Goal: Task Accomplishment & Management: Use online tool/utility

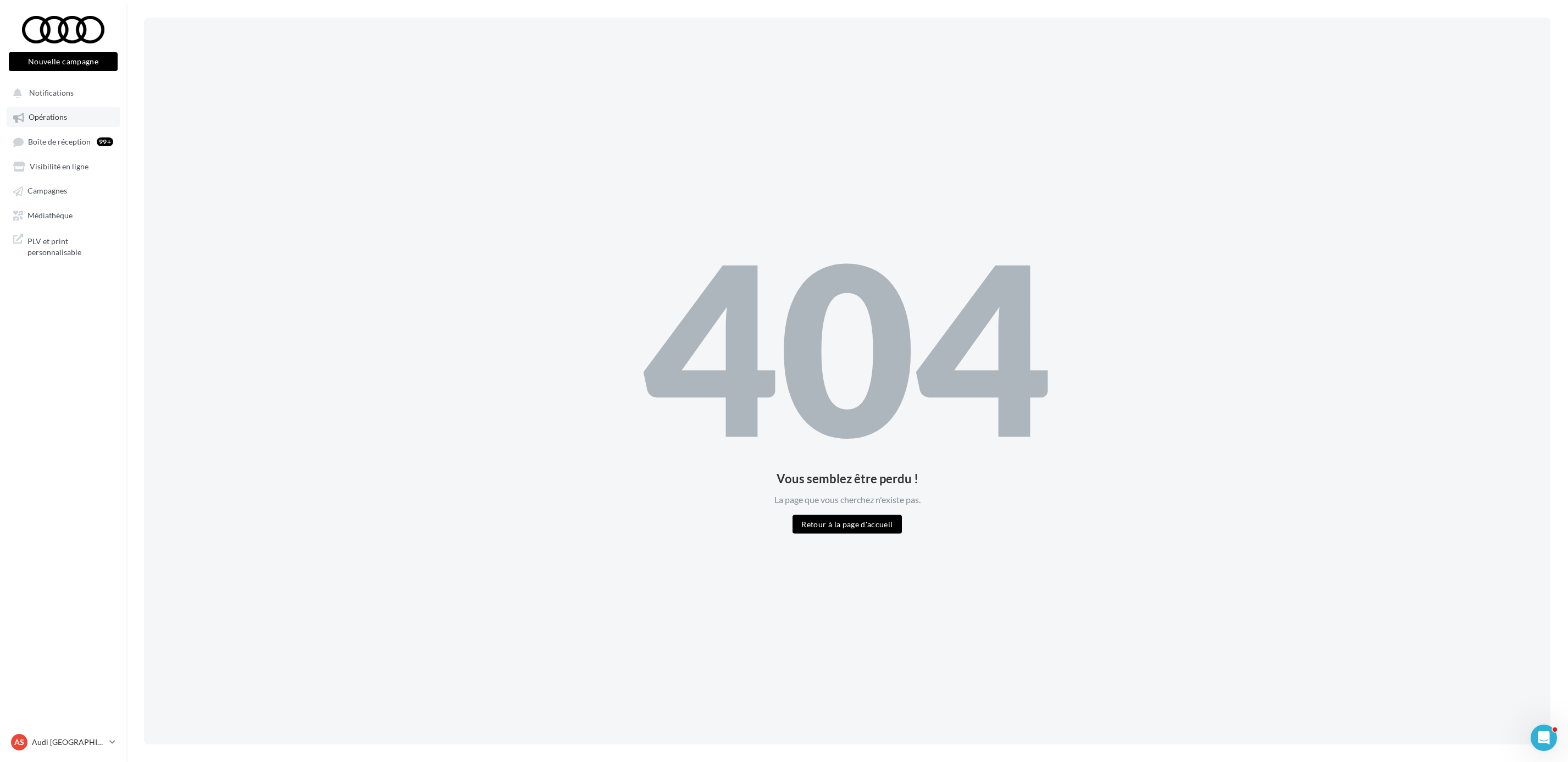
click at [66, 108] on link "Opérations" at bounding box center [64, 116] width 114 height 20
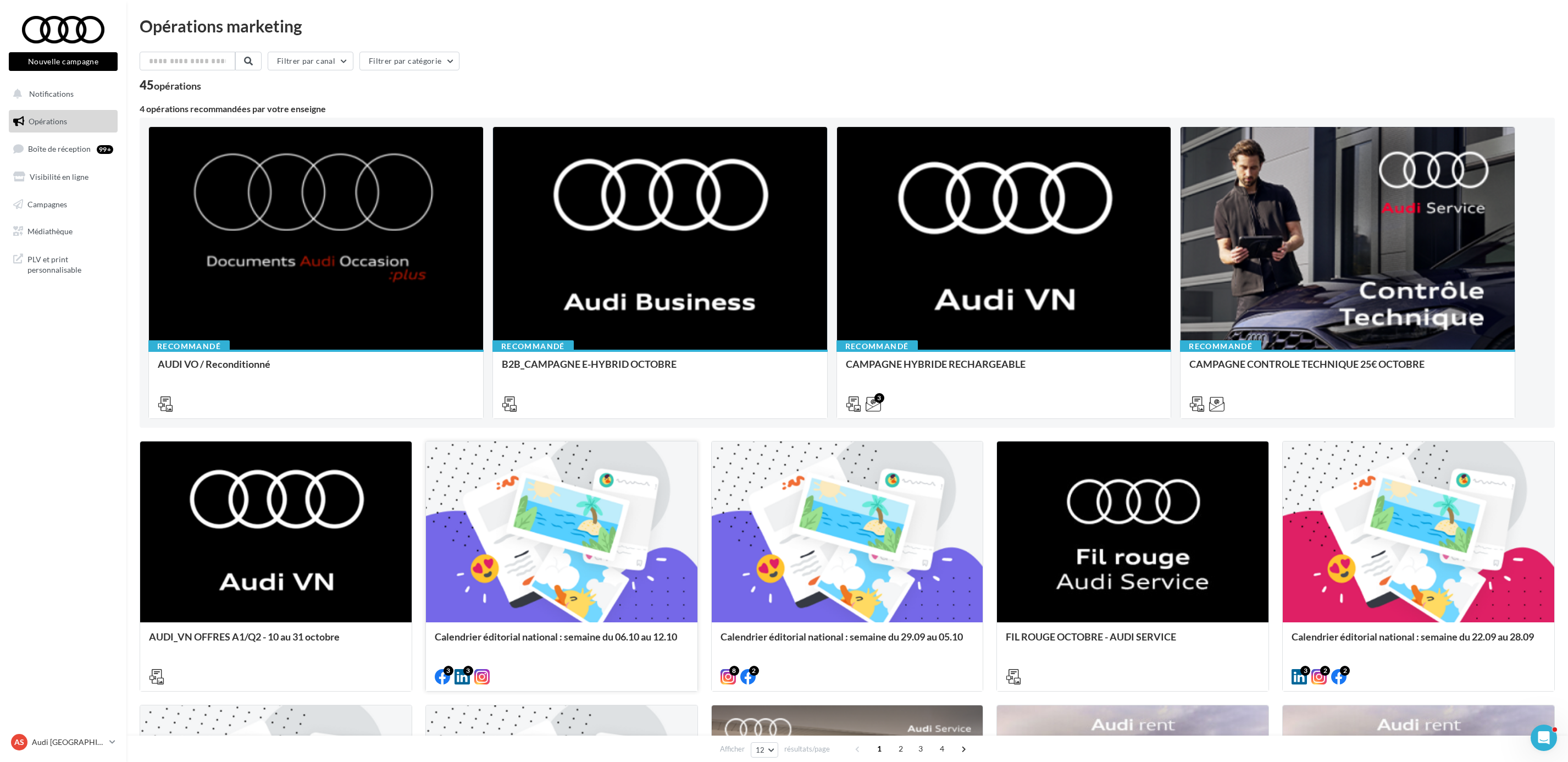
click at [618, 518] on div at bounding box center [562, 532] width 271 height 182
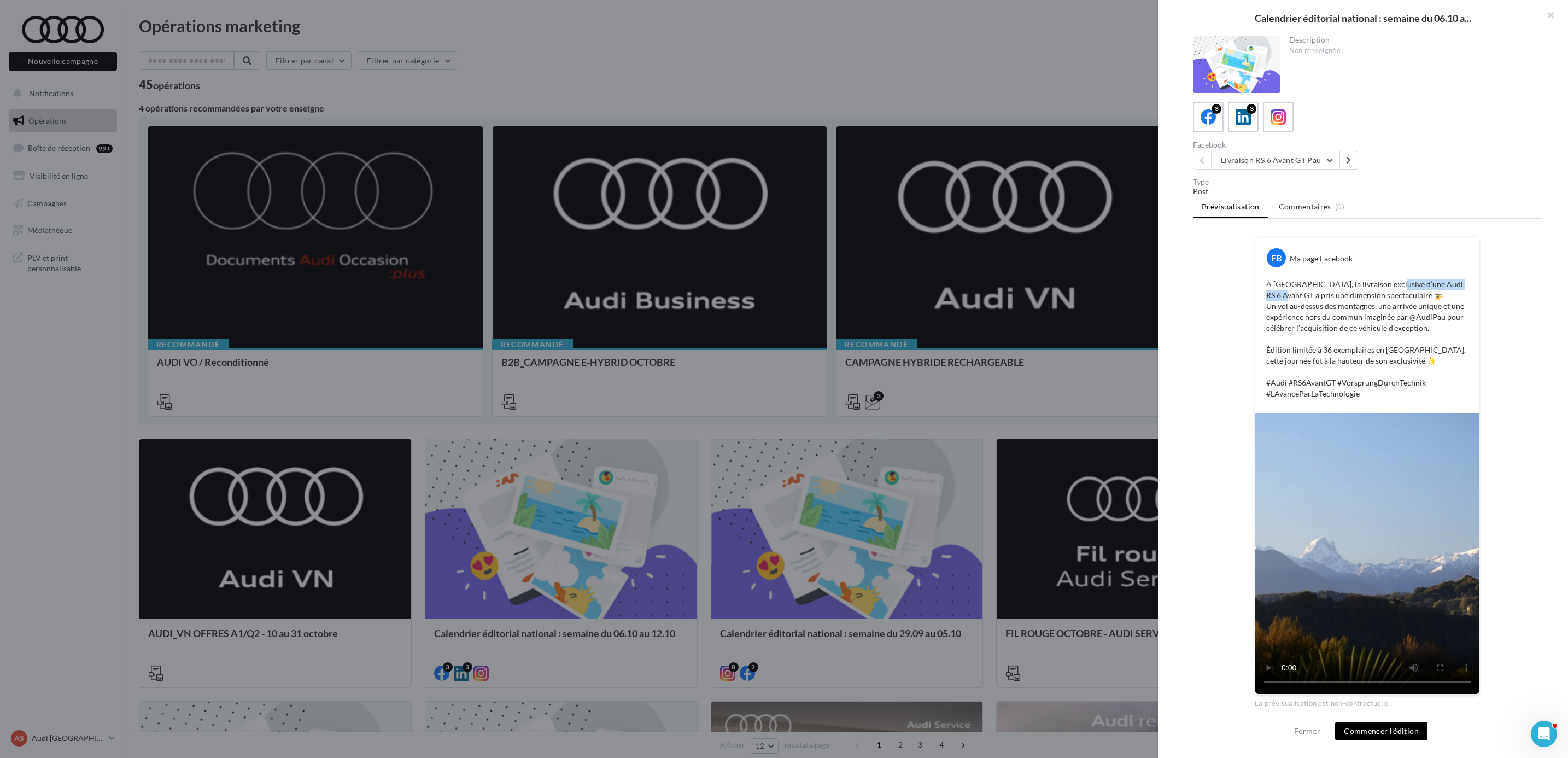
drag, startPoint x: 1385, startPoint y: 284, endPoint x: 1482, endPoint y: 284, distance: 97.0
click at [1482, 284] on div "FB Ma page Facebook À Pau, la livraison exclusive d’une Audi RS 6 Avant GT a pr…" at bounding box center [1368, 472] width 349 height 472
drag, startPoint x: 1482, startPoint y: 284, endPoint x: 1399, endPoint y: 309, distance: 86.7
click at [1399, 309] on p "À Pau, la livraison exclusive d’une Audi RS 6 Avant GT a pris une dimension spe…" at bounding box center [1368, 339] width 203 height 121
click at [1362, 551] on video at bounding box center [1367, 553] width 224 height 280
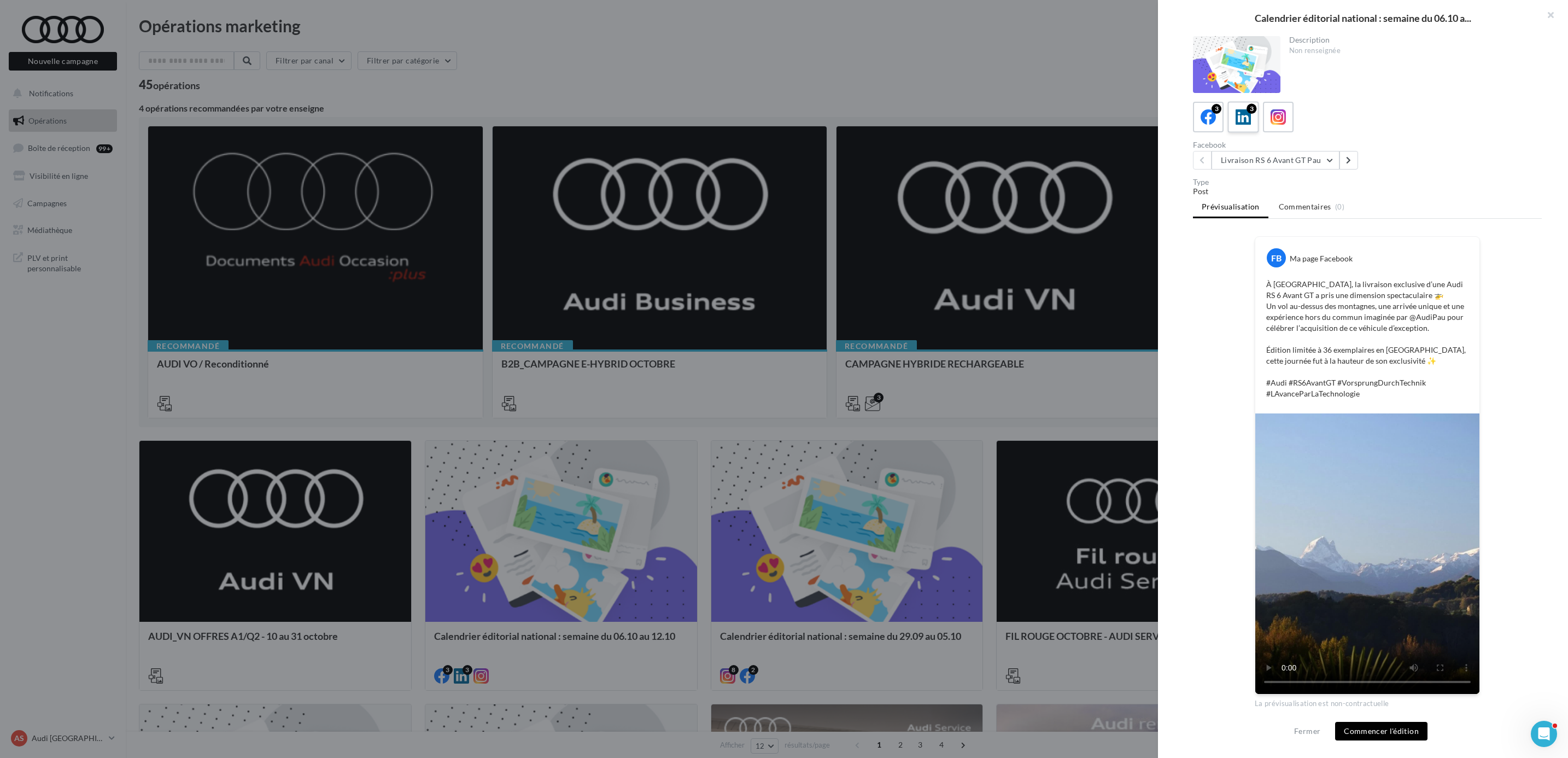
click at [1239, 120] on icon at bounding box center [1244, 117] width 16 height 16
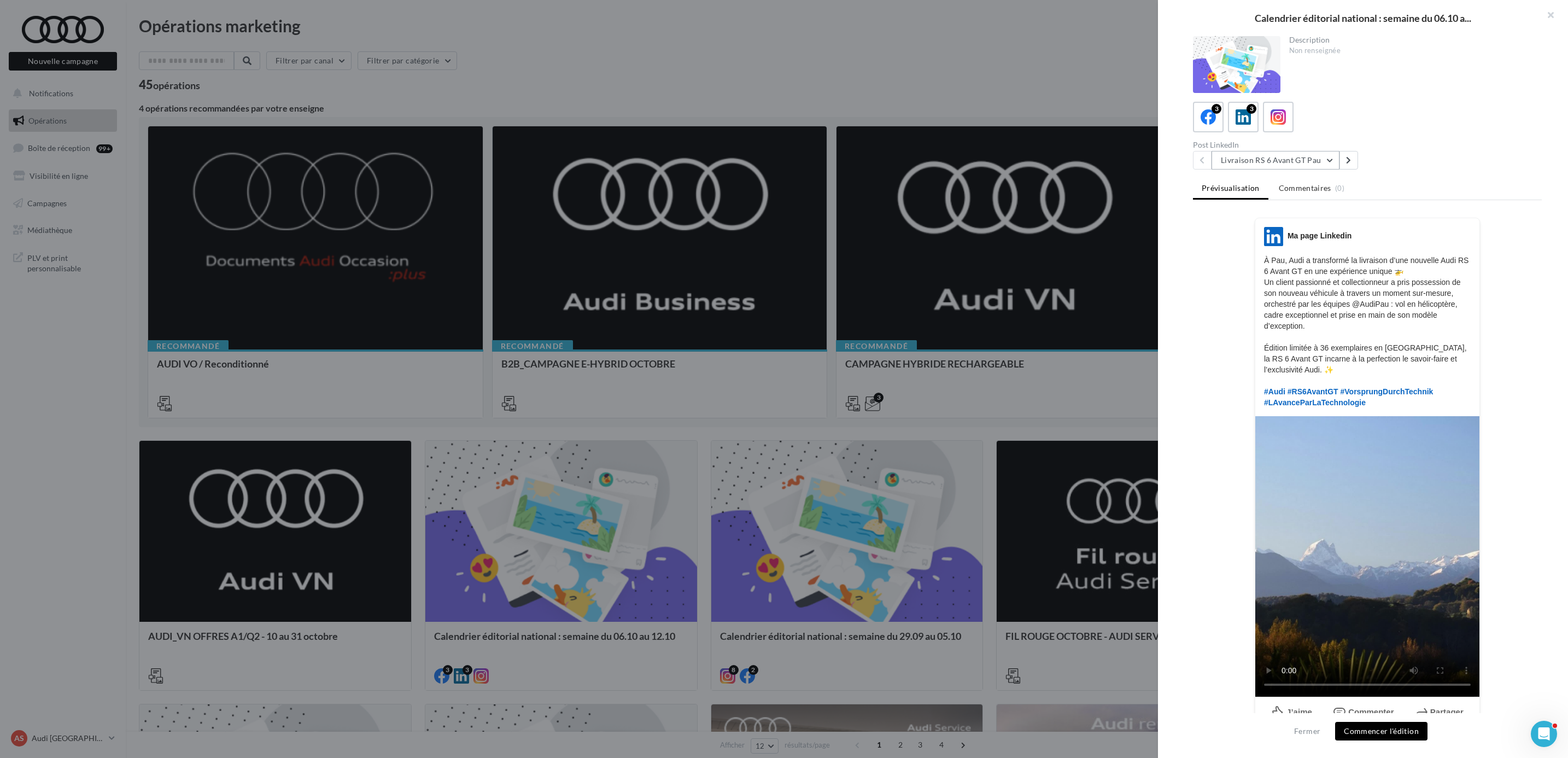
click at [1271, 161] on button "Livraison RS 6 Avant GT Pau" at bounding box center [1276, 160] width 128 height 19
click at [1291, 212] on span "Livraison RS 6 Avant GT Pau" at bounding box center [1277, 216] width 95 height 9
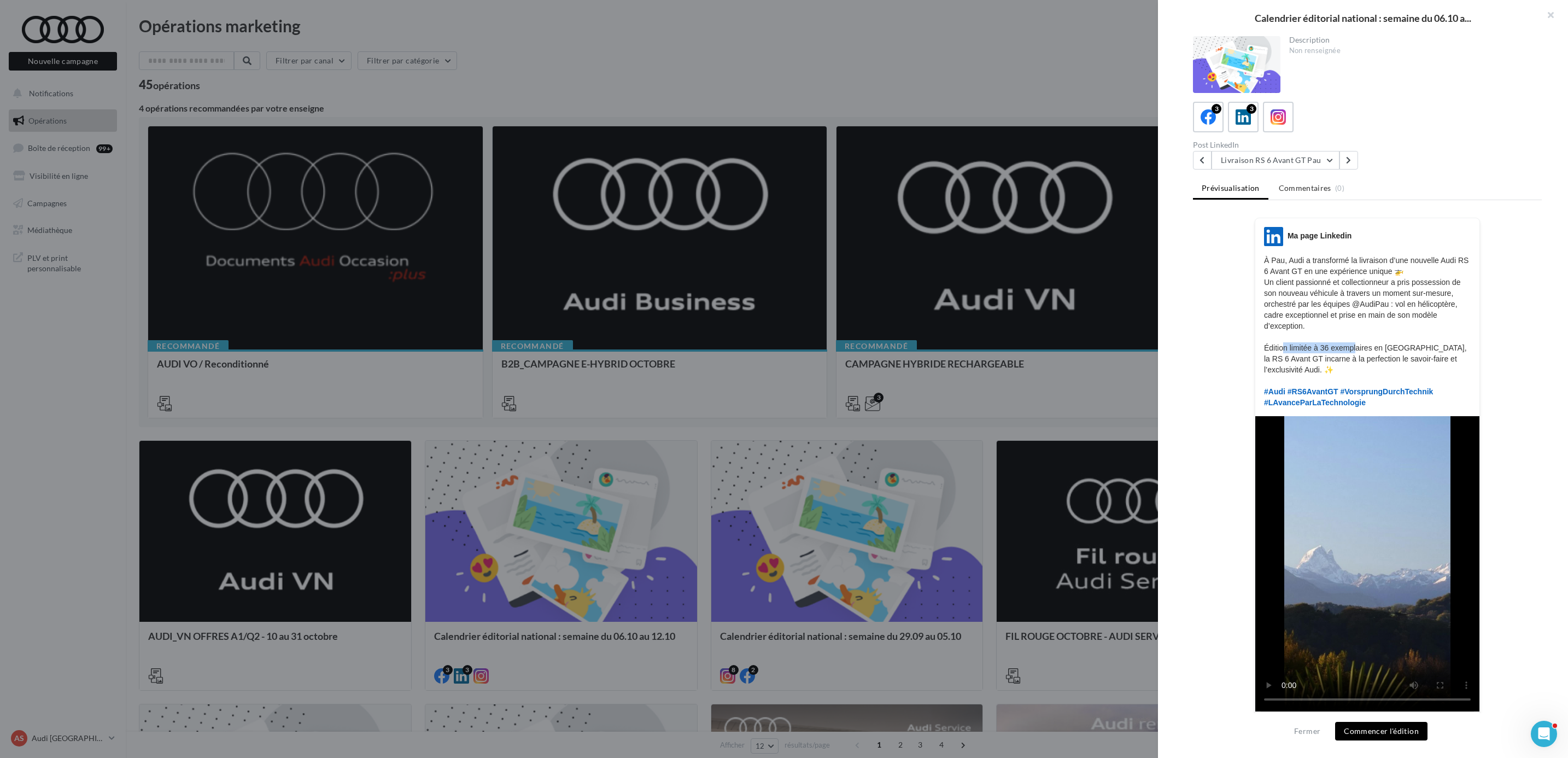
drag, startPoint x: 1281, startPoint y: 347, endPoint x: 1356, endPoint y: 351, distance: 75.1
click at [1356, 351] on p "À Pau, Audi a transformé la livraison d’une nouvelle Audi RS 6 Avant GT en une …" at bounding box center [1368, 331] width 207 height 153
drag, startPoint x: 1356, startPoint y: 351, endPoint x: 1305, endPoint y: 358, distance: 51.5
click at [1305, 358] on p "À Pau, Audi a transformé la livraison d’une nouvelle Audi RS 6 Avant GT en une …" at bounding box center [1368, 331] width 207 height 153
drag, startPoint x: 1280, startPoint y: 343, endPoint x: 1457, endPoint y: 343, distance: 177.0
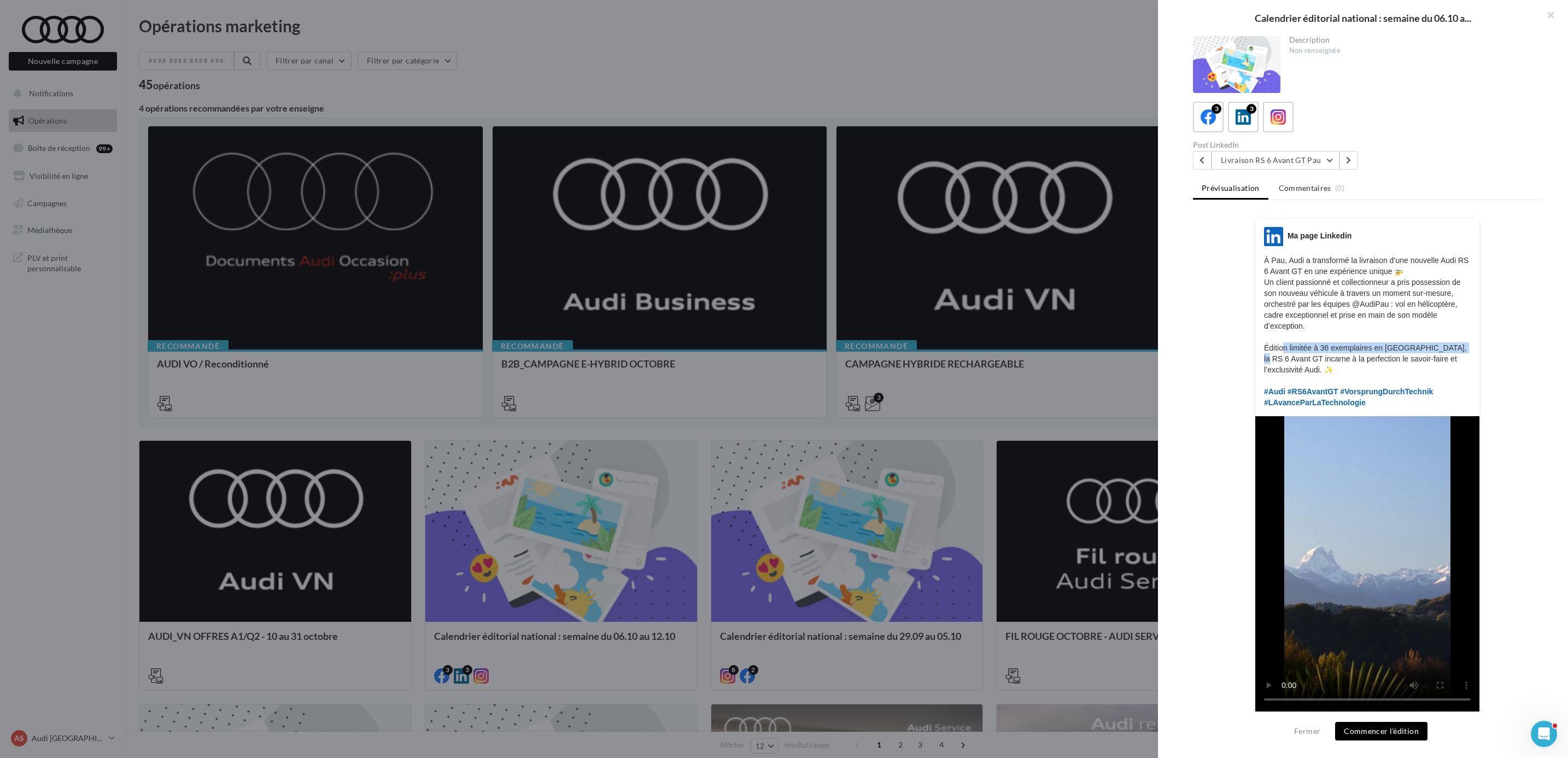
click at [1457, 343] on p "À Pau, Audi a transformé la livraison d’une nouvelle Audi RS 6 Avant GT en une …" at bounding box center [1368, 331] width 207 height 153
drag, startPoint x: 1457, startPoint y: 343, endPoint x: 1337, endPoint y: 355, distance: 120.6
click at [1337, 355] on p "À Pau, Audi a transformé la livraison d’une nouvelle Audi RS 6 Avant GT en une …" at bounding box center [1368, 331] width 207 height 153
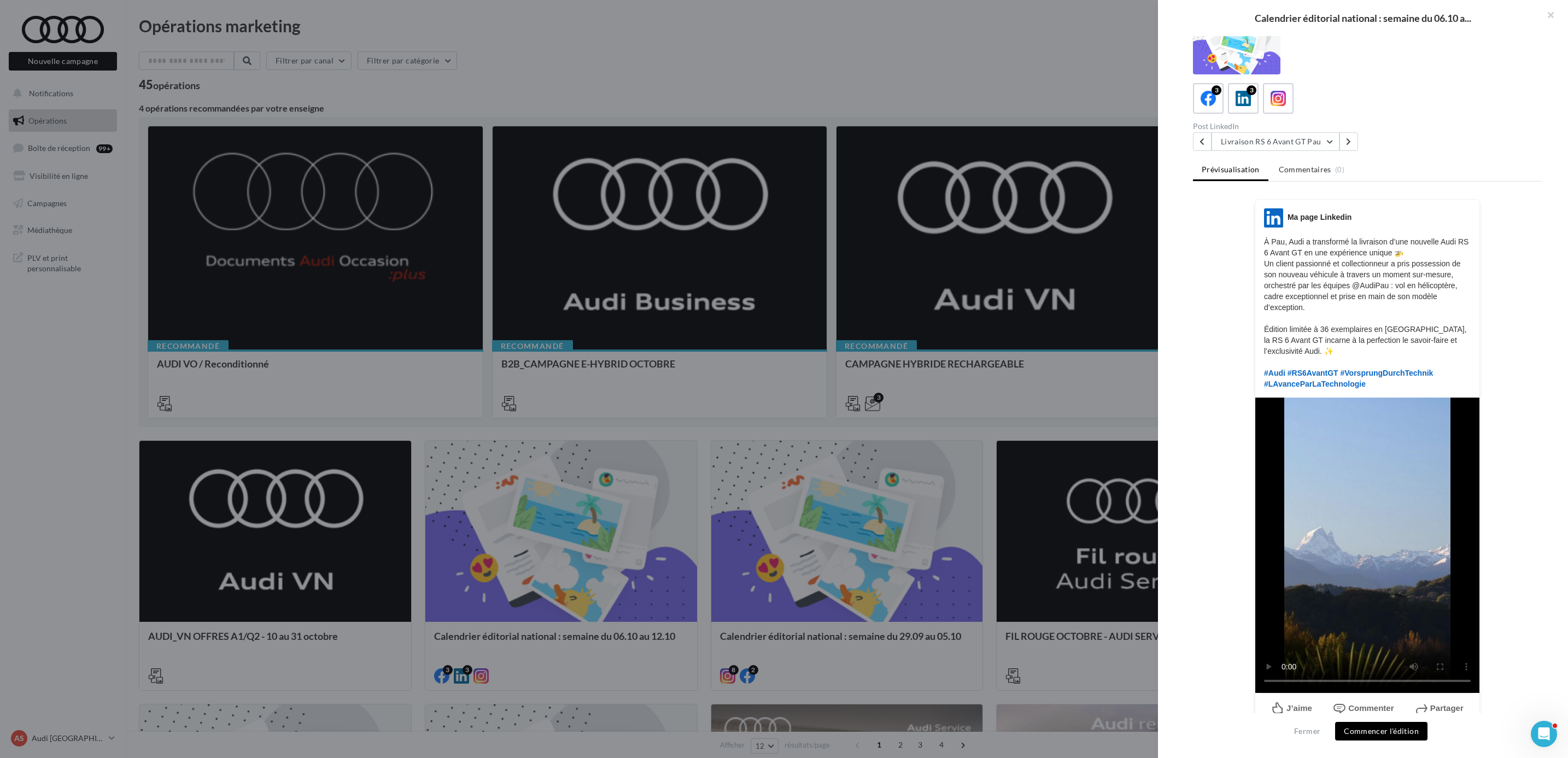
scroll to position [33, 0]
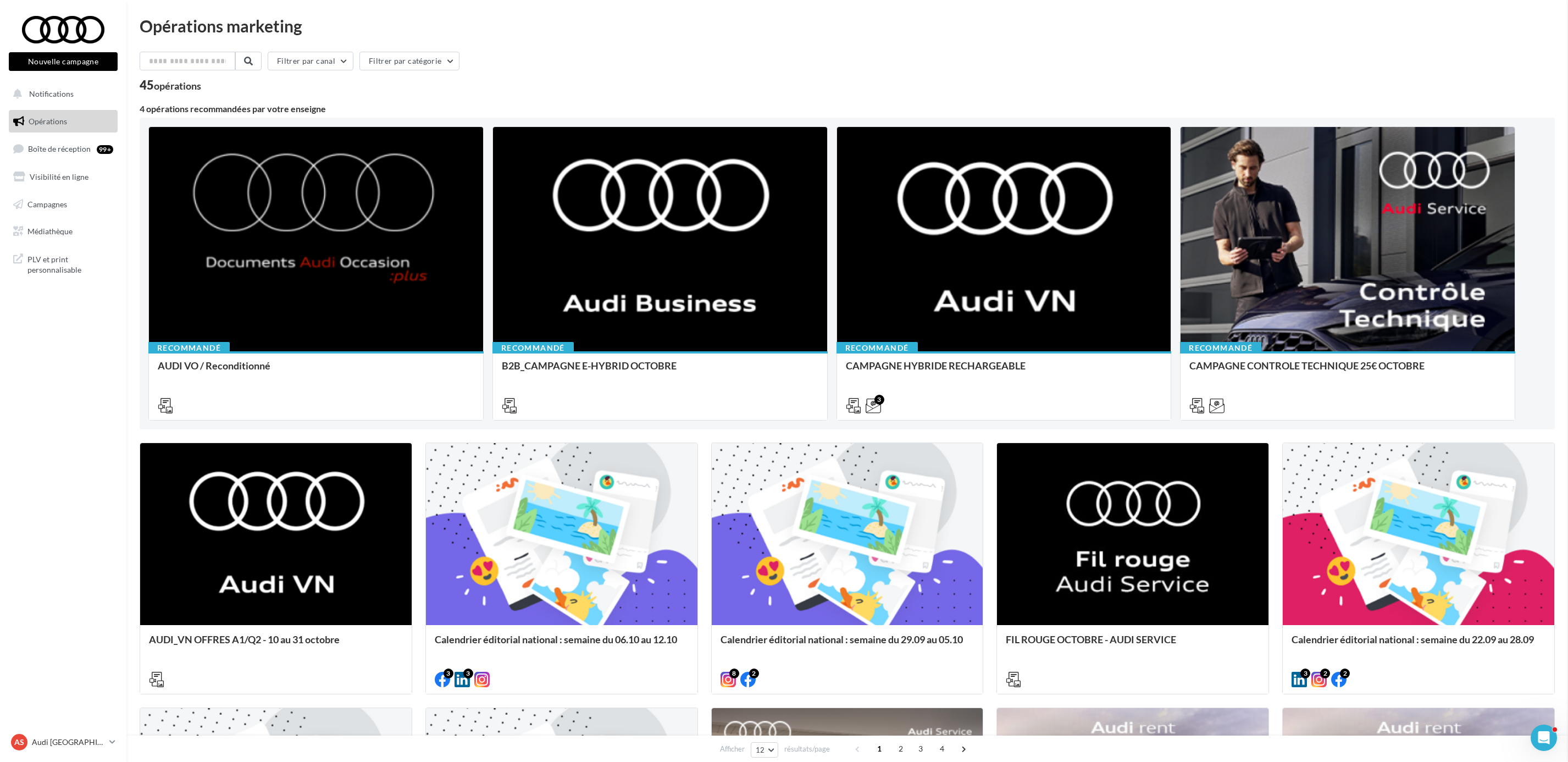
click at [617, 529] on div at bounding box center [562, 535] width 271 height 183
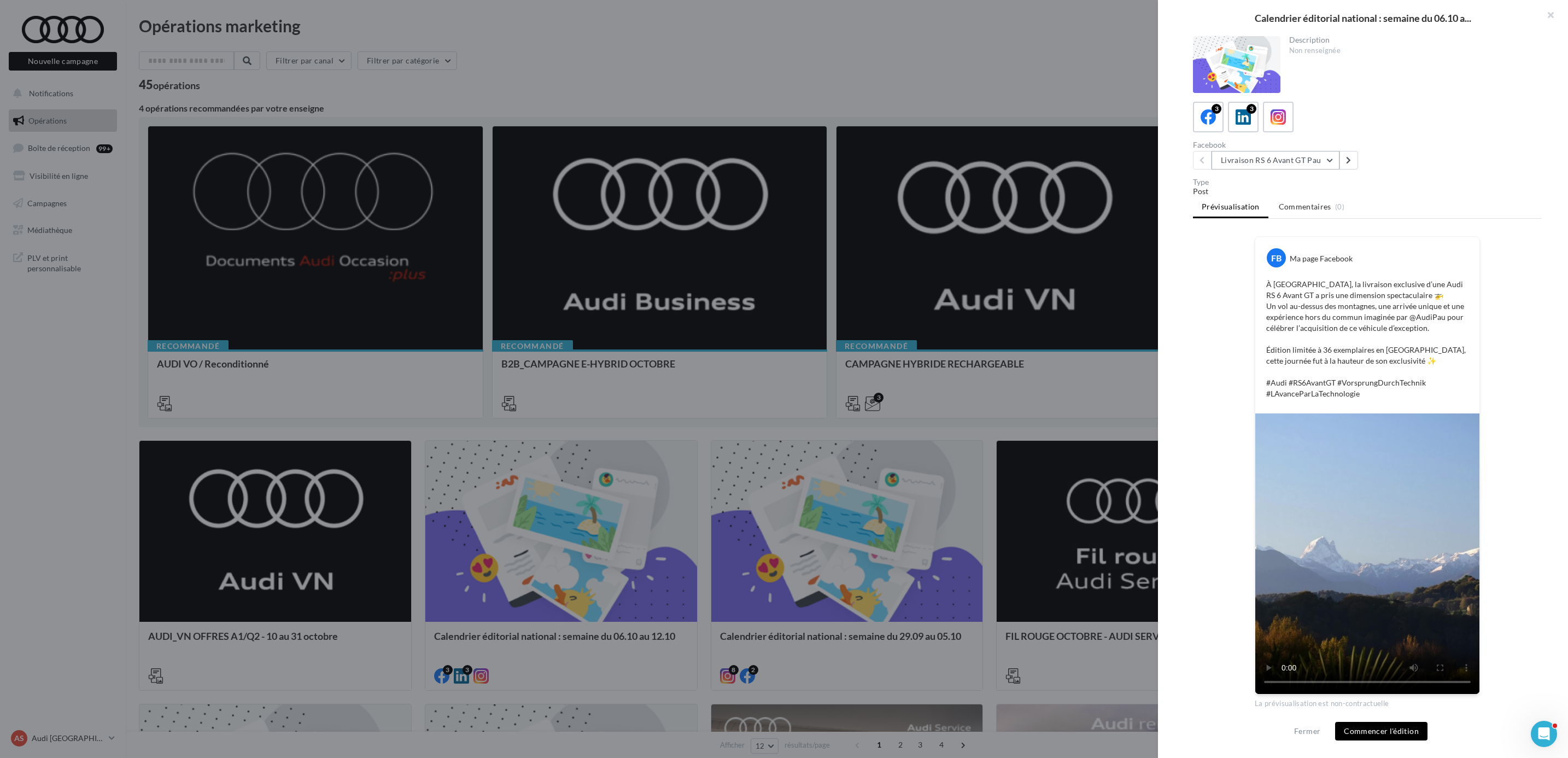
click at [1279, 154] on button "Livraison RS 6 Avant GT Pau" at bounding box center [1276, 160] width 128 height 19
click at [1297, 242] on span "OFFRE OCT - A3 TFSI e" at bounding box center [1268, 244] width 79 height 9
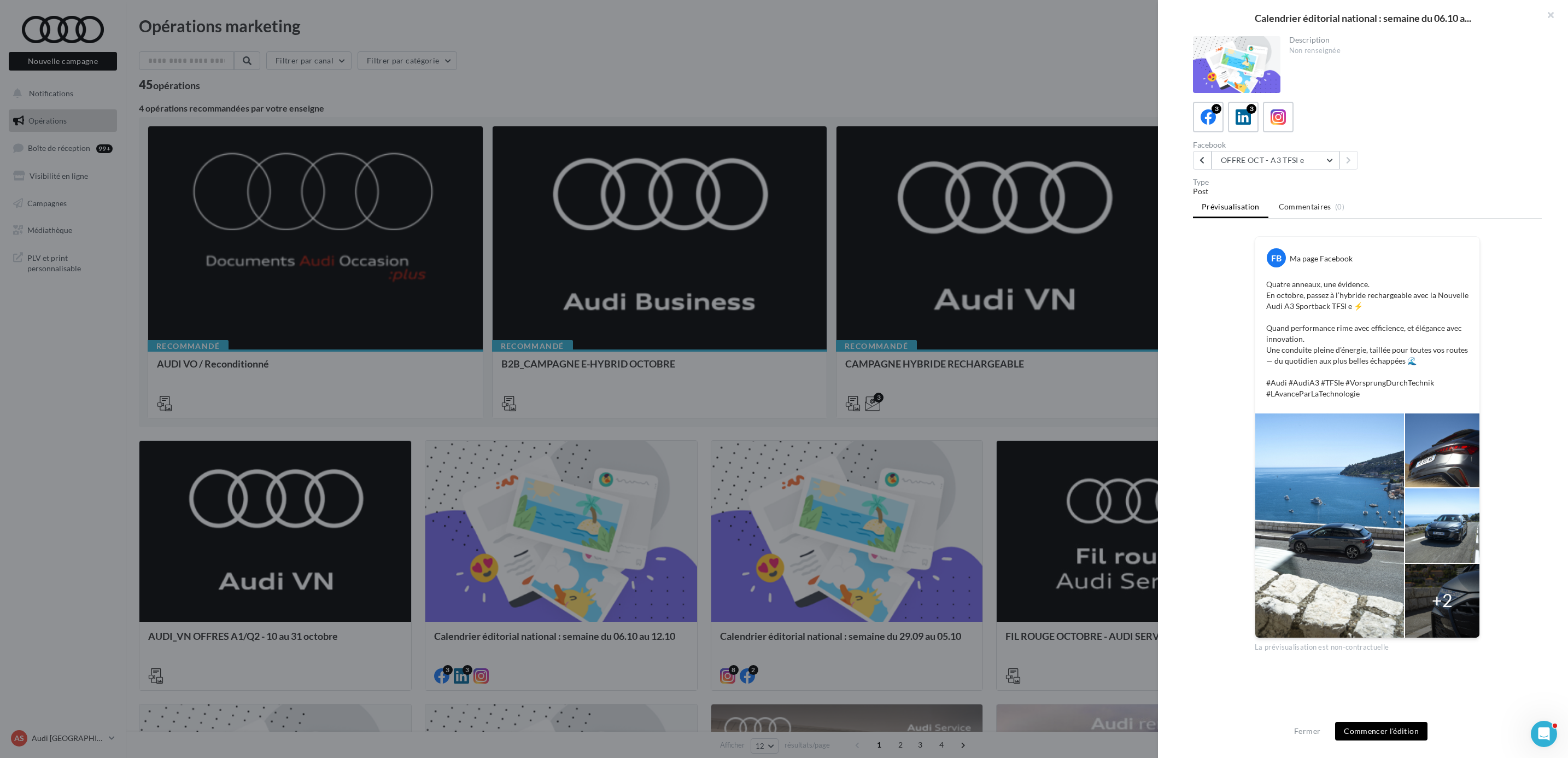
scroll to position [20, 0]
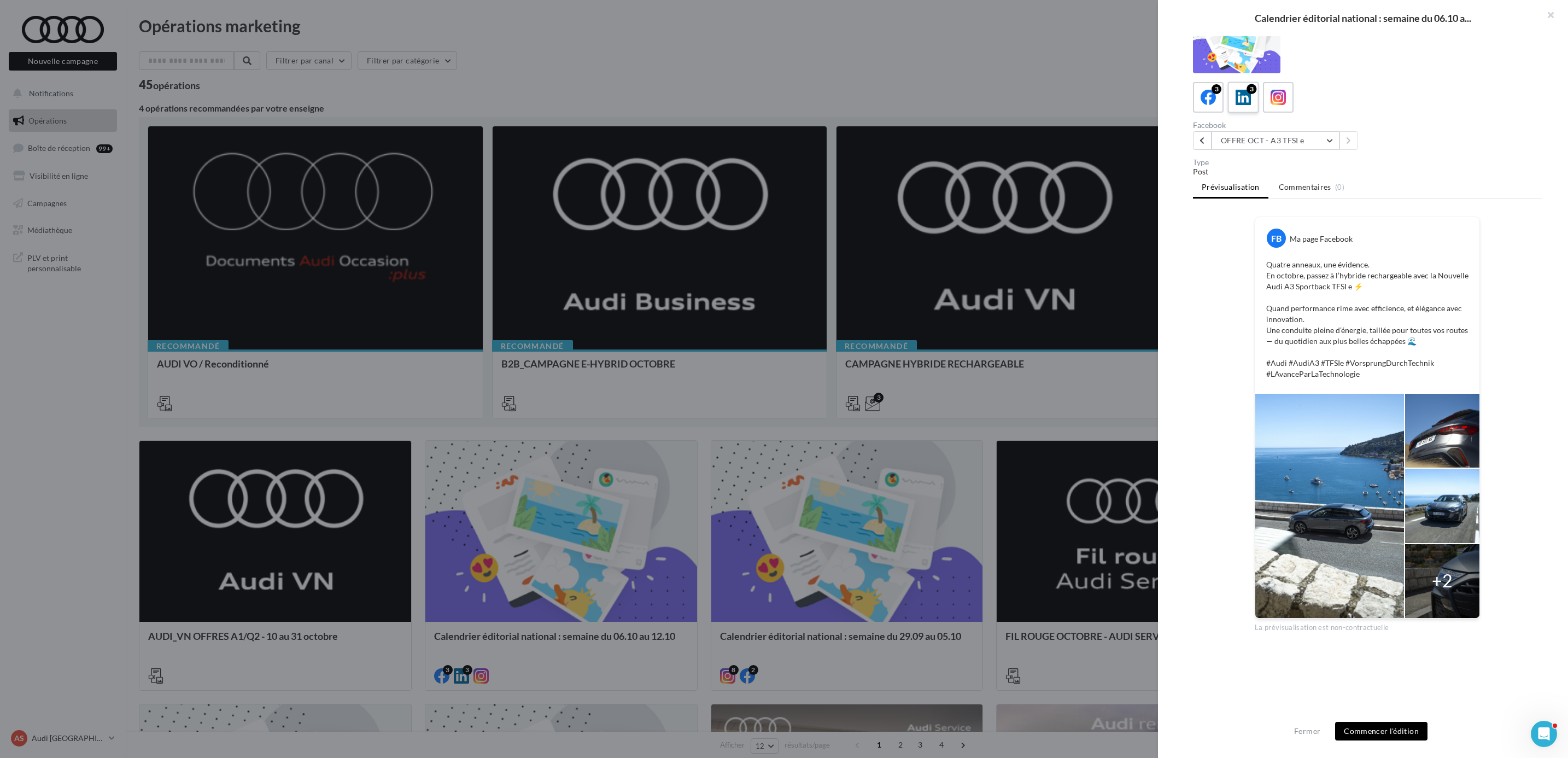
click at [1249, 85] on div "3" at bounding box center [1252, 89] width 10 height 10
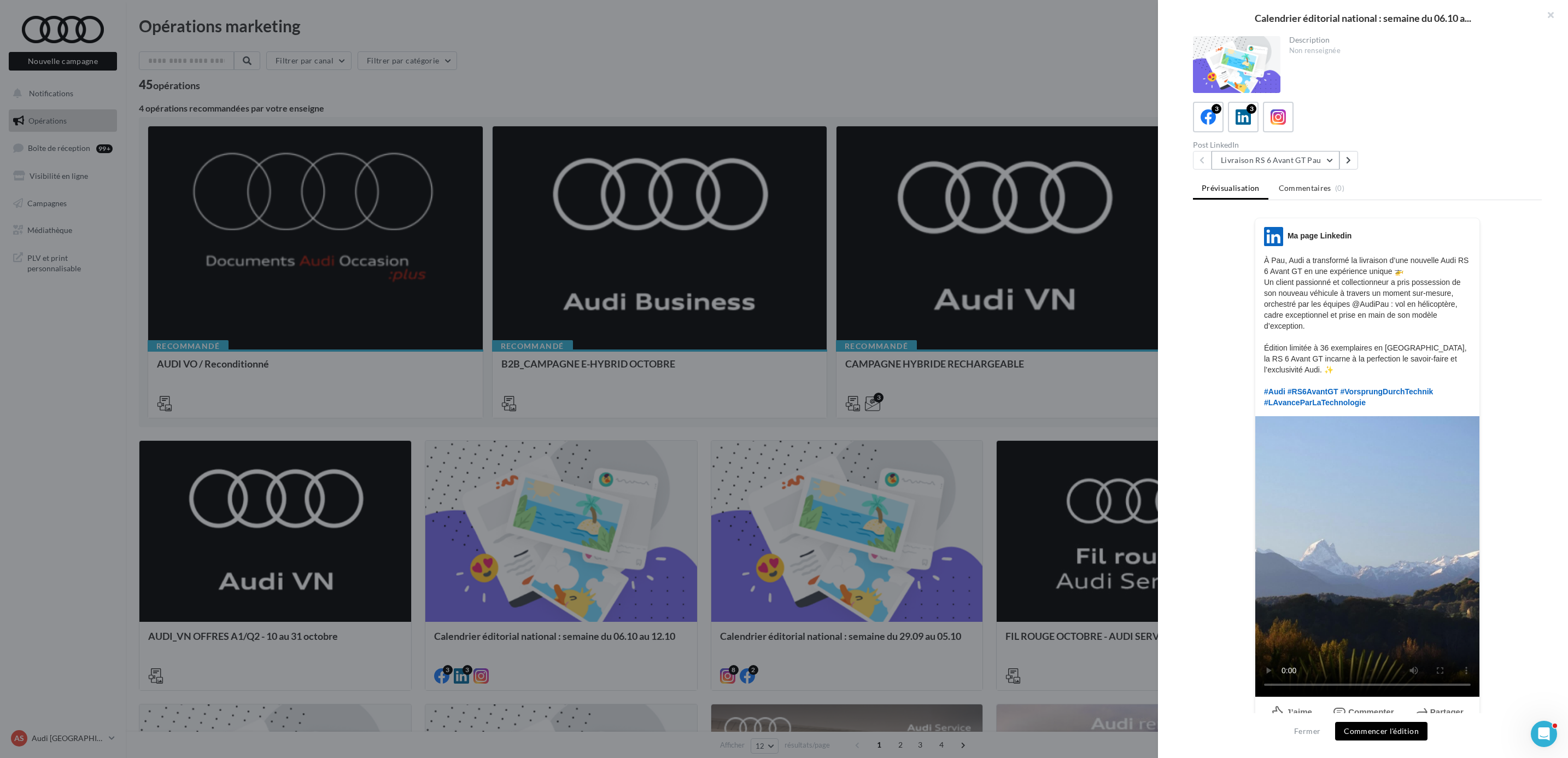
click at [1303, 161] on button "Livraison RS 6 Avant GT Pau" at bounding box center [1276, 160] width 128 height 19
click at [1287, 235] on button "OFFRE OCT - A3 TFSI e" at bounding box center [1294, 245] width 164 height 28
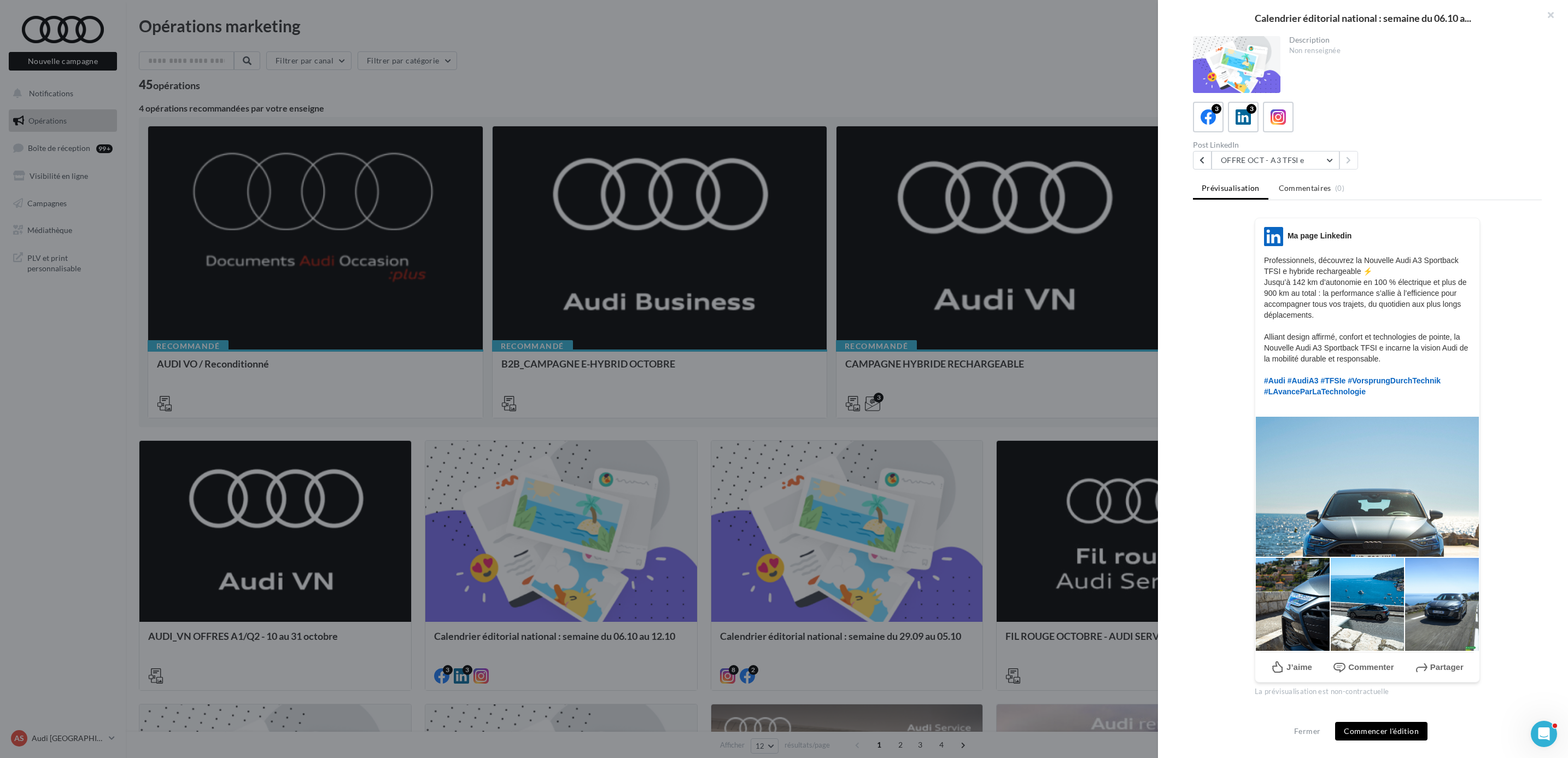
click at [1385, 736] on button "Commencer l'édition" at bounding box center [1381, 731] width 92 height 19
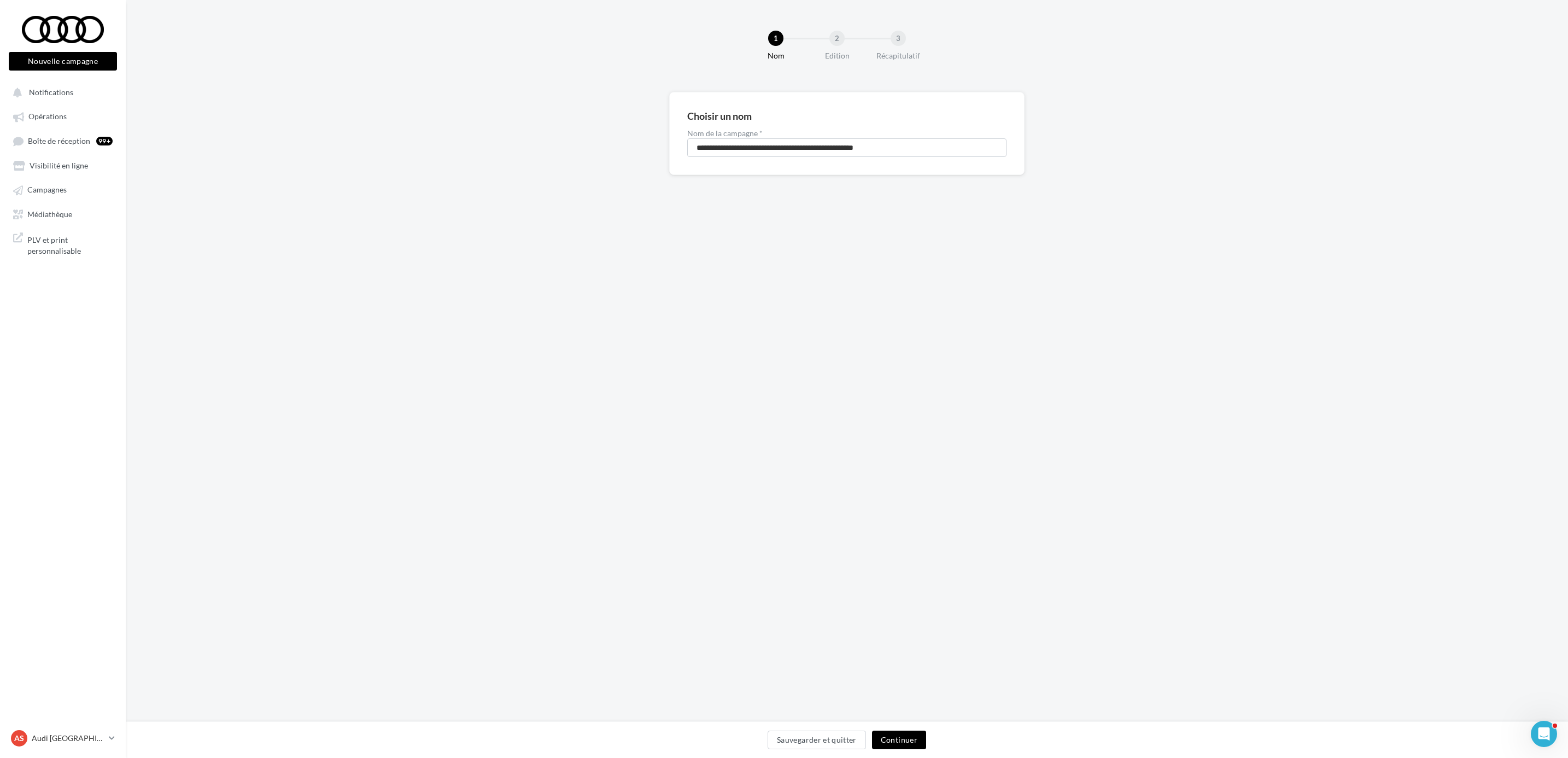
click at [902, 745] on button "Continuer" at bounding box center [899, 739] width 54 height 19
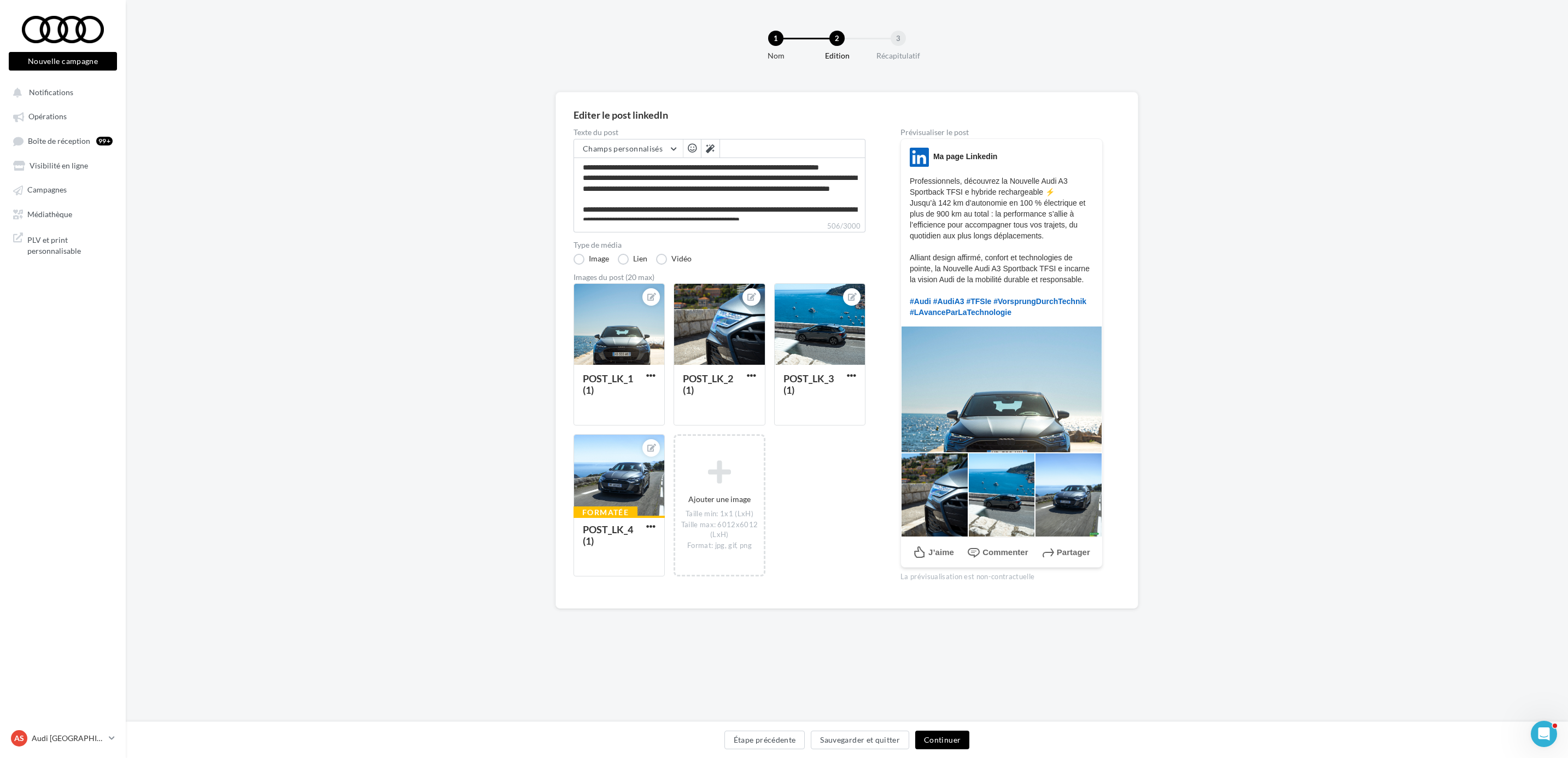
click at [943, 737] on button "Continuer" at bounding box center [942, 739] width 54 height 19
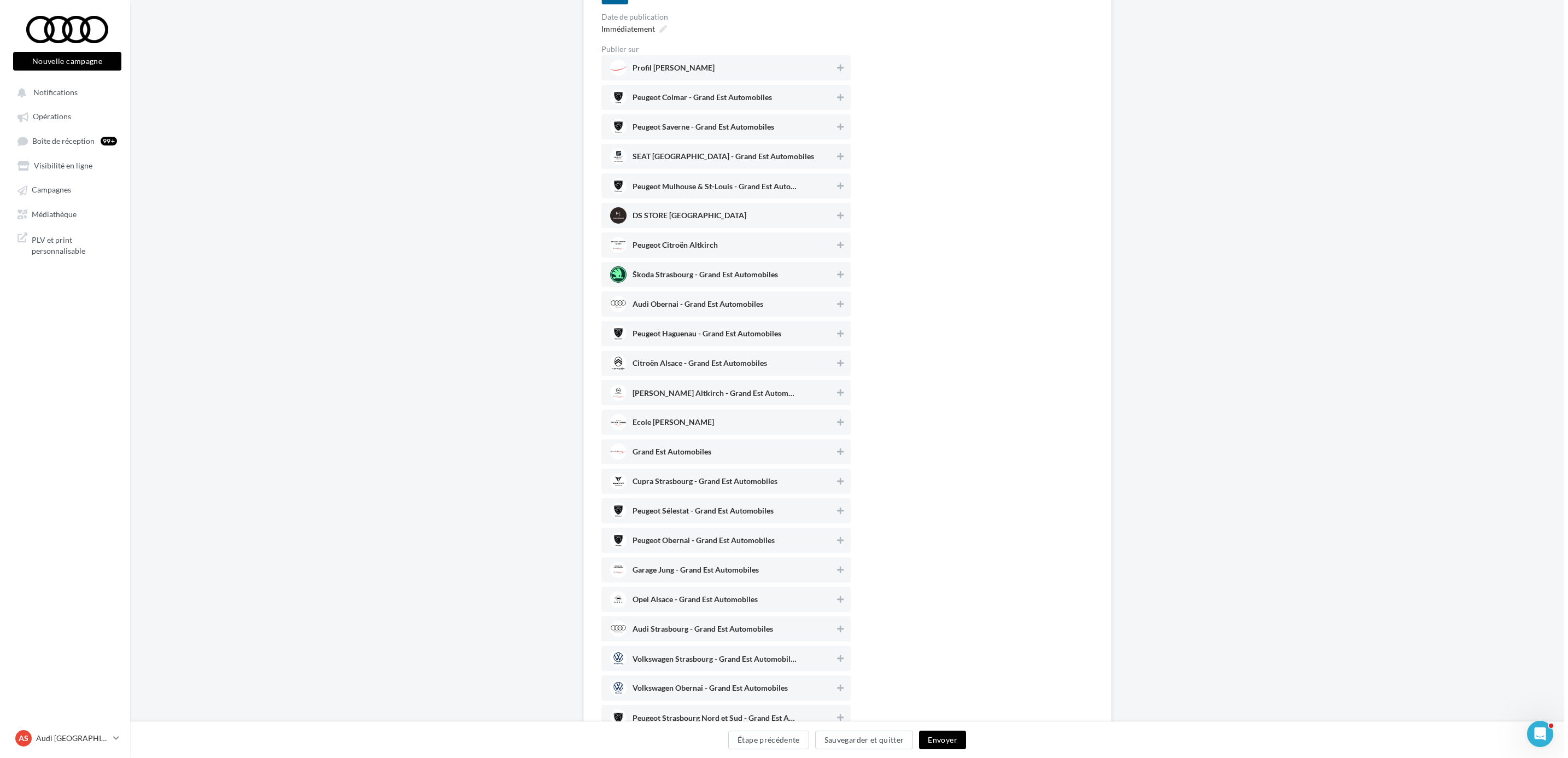
scroll to position [240, 0]
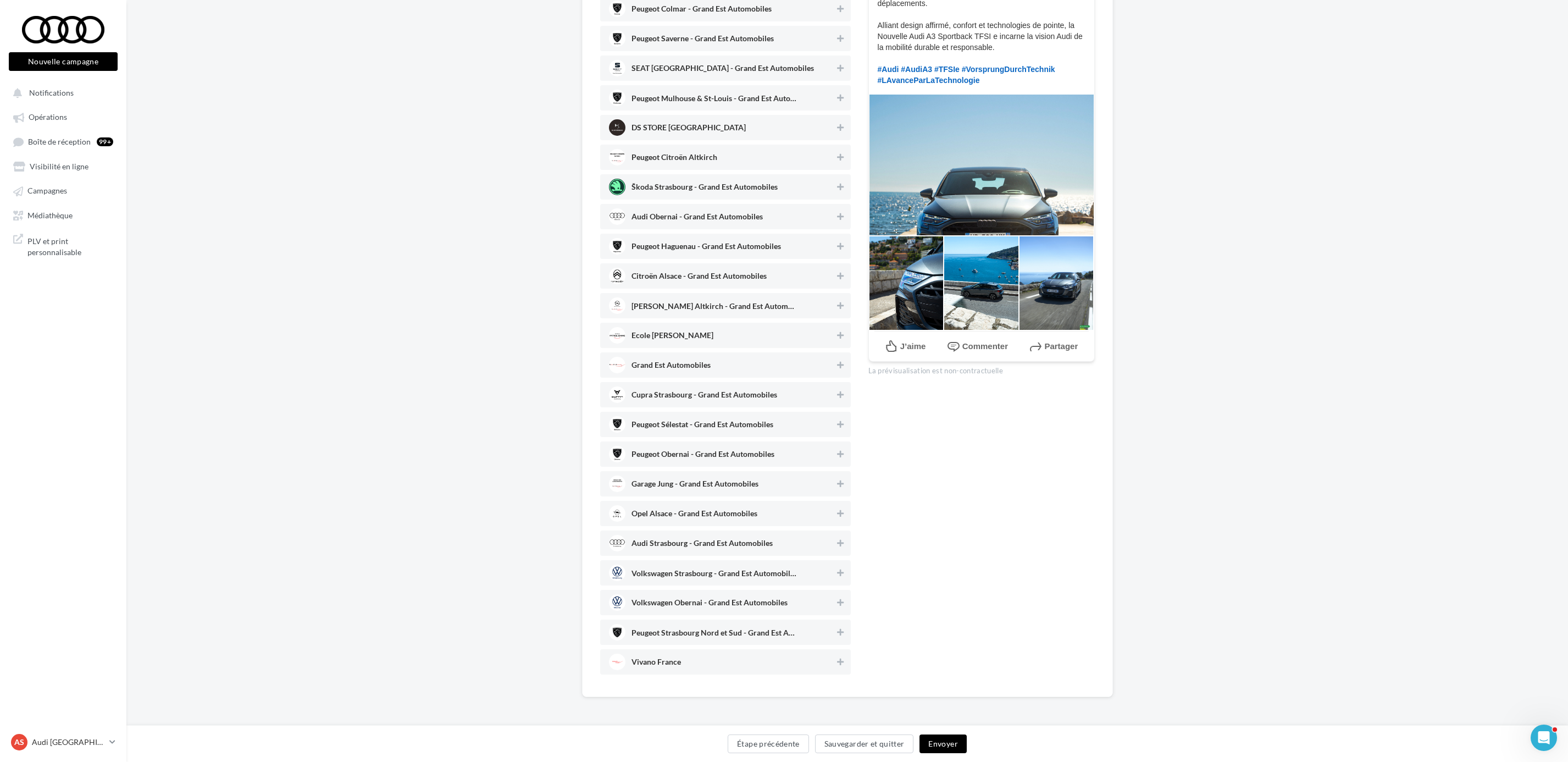
click at [658, 542] on span "Audi Strasbourg - Grand Est Automobiles" at bounding box center [702, 545] width 141 height 12
click at [932, 741] on button "Envoyer" at bounding box center [943, 743] width 46 height 19
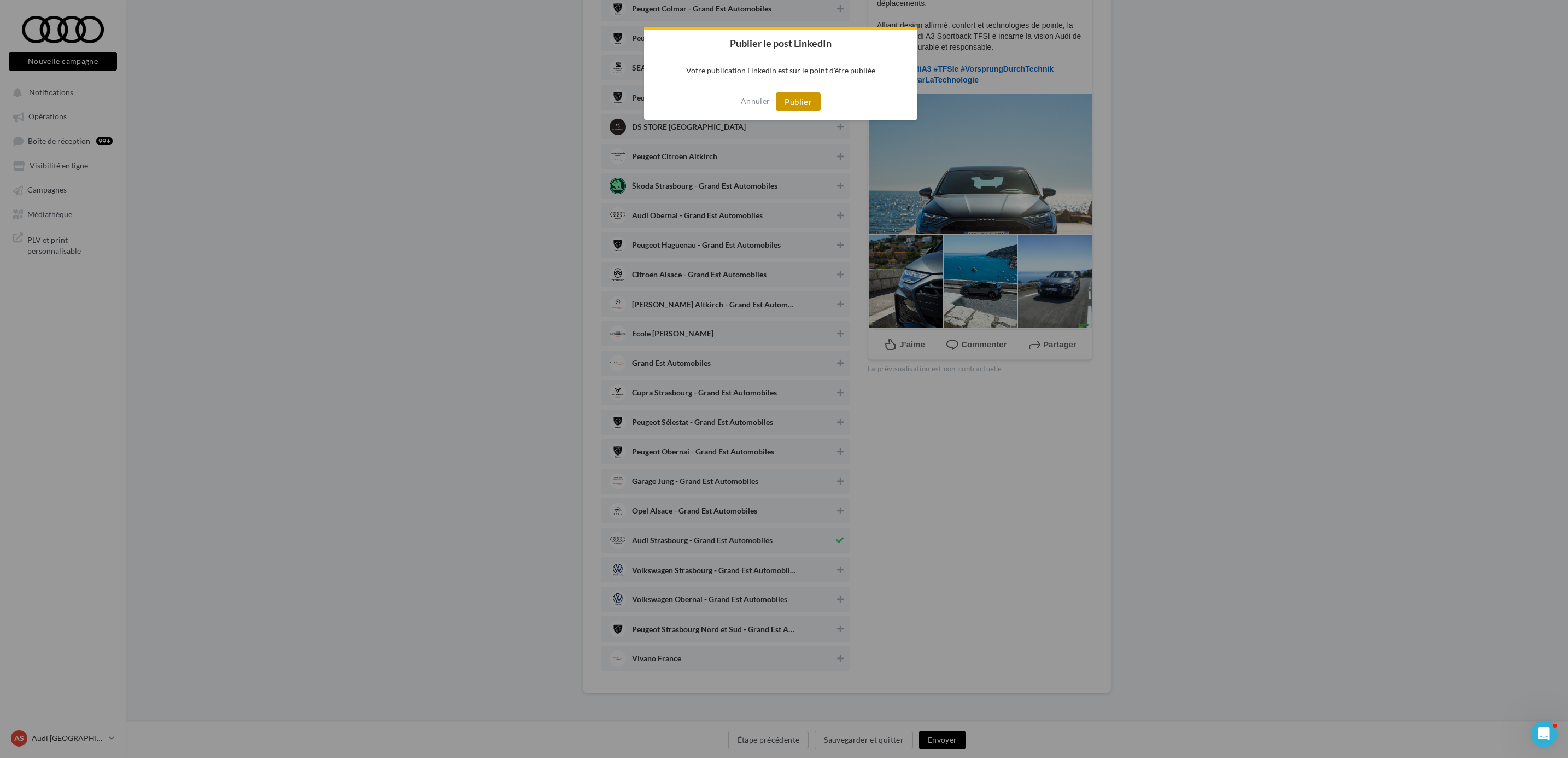
click at [780, 99] on button "Publier" at bounding box center [798, 101] width 45 height 19
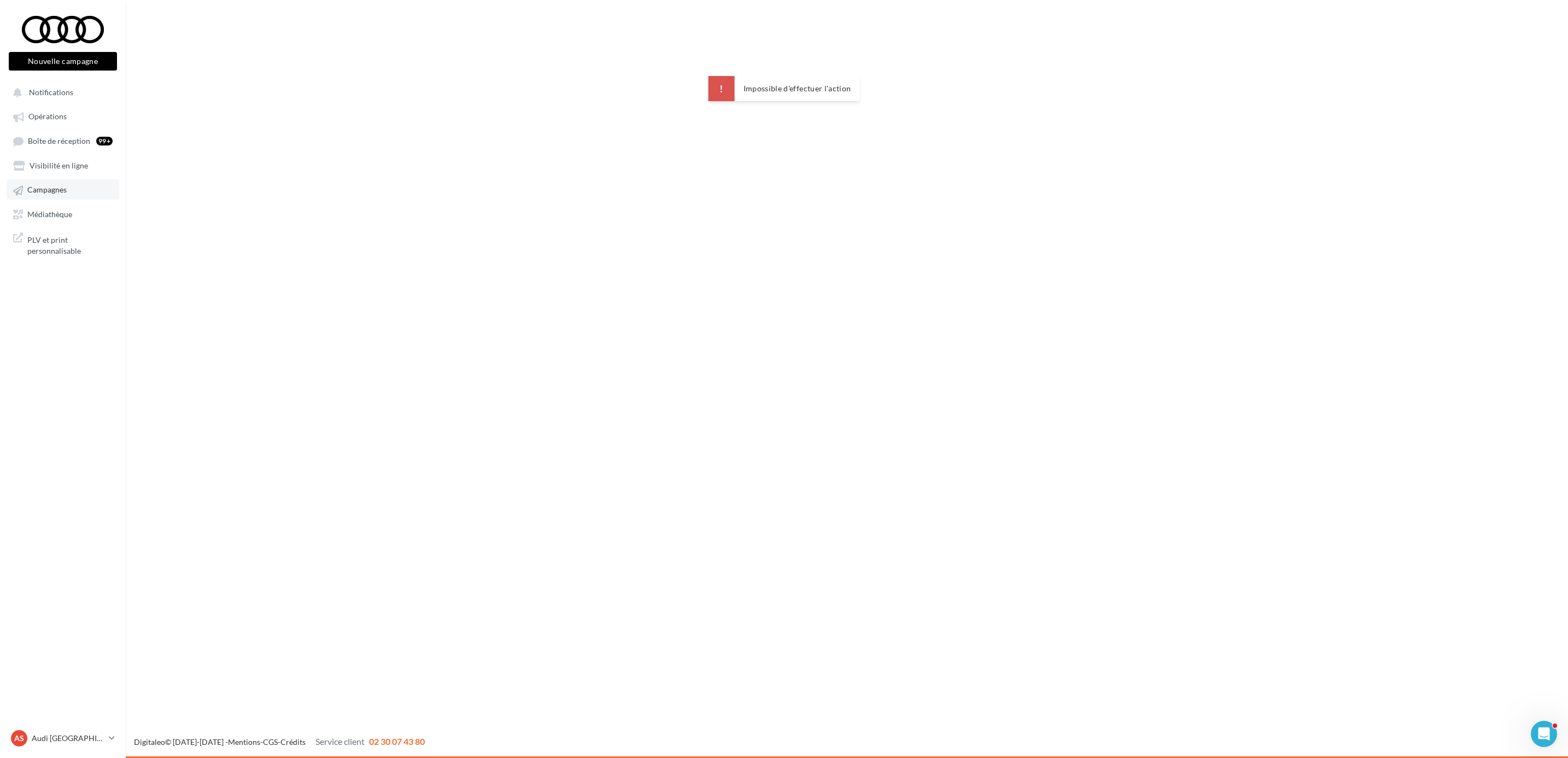
click at [59, 187] on span "Campagnes" at bounding box center [47, 190] width 39 height 9
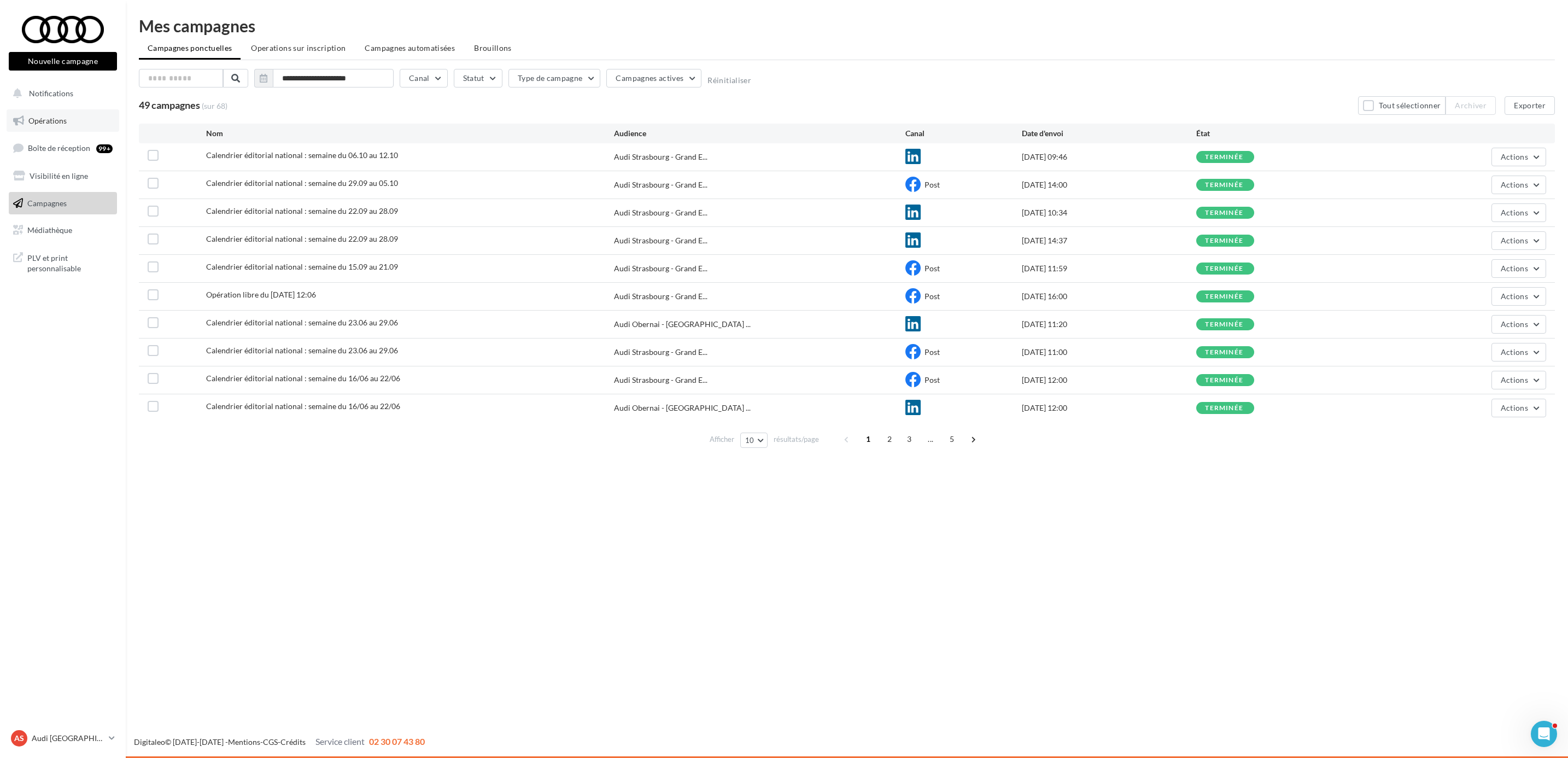
click at [44, 115] on link "Opérations" at bounding box center [63, 121] width 113 height 23
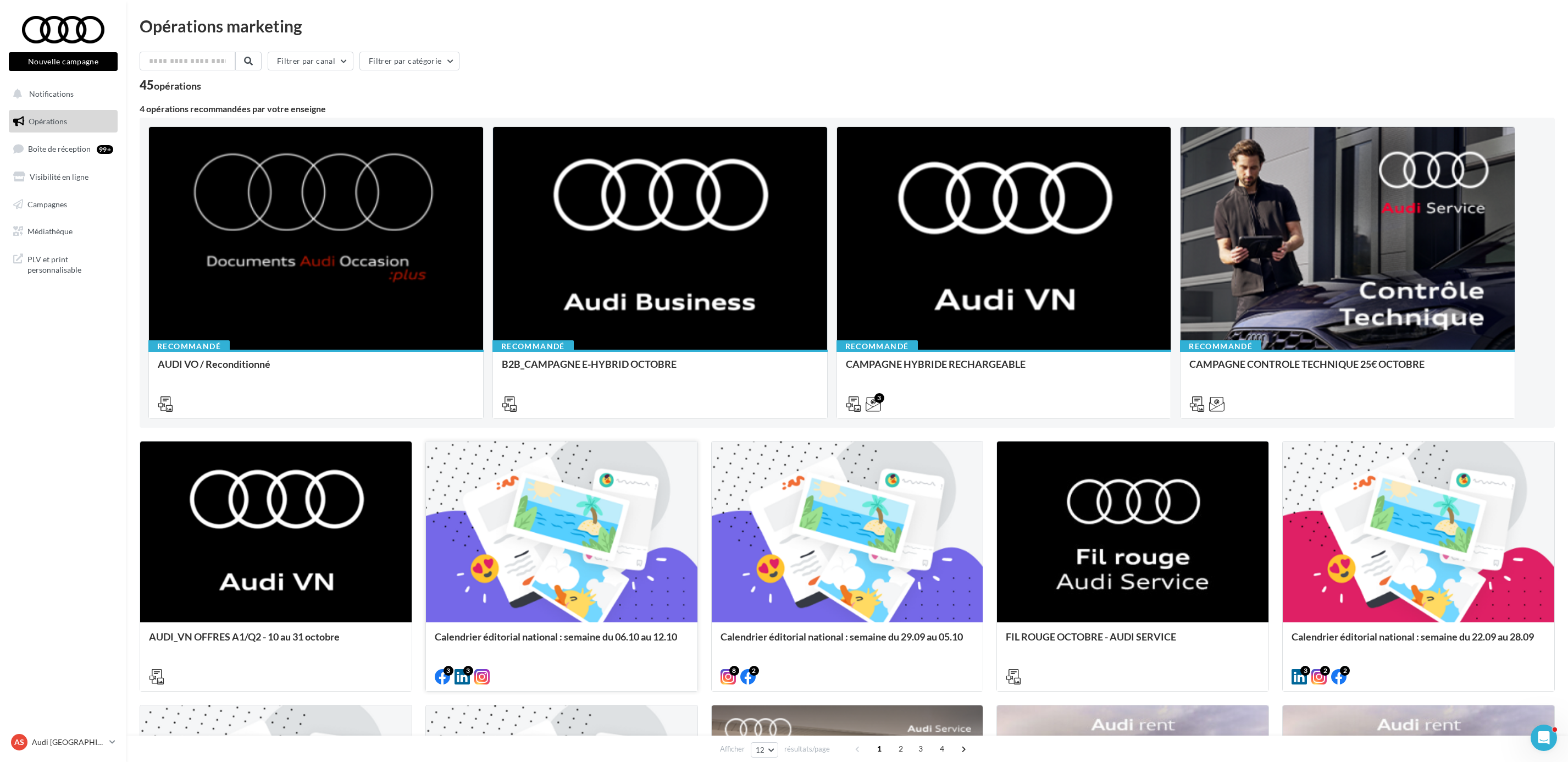
click at [596, 522] on div at bounding box center [562, 532] width 271 height 182
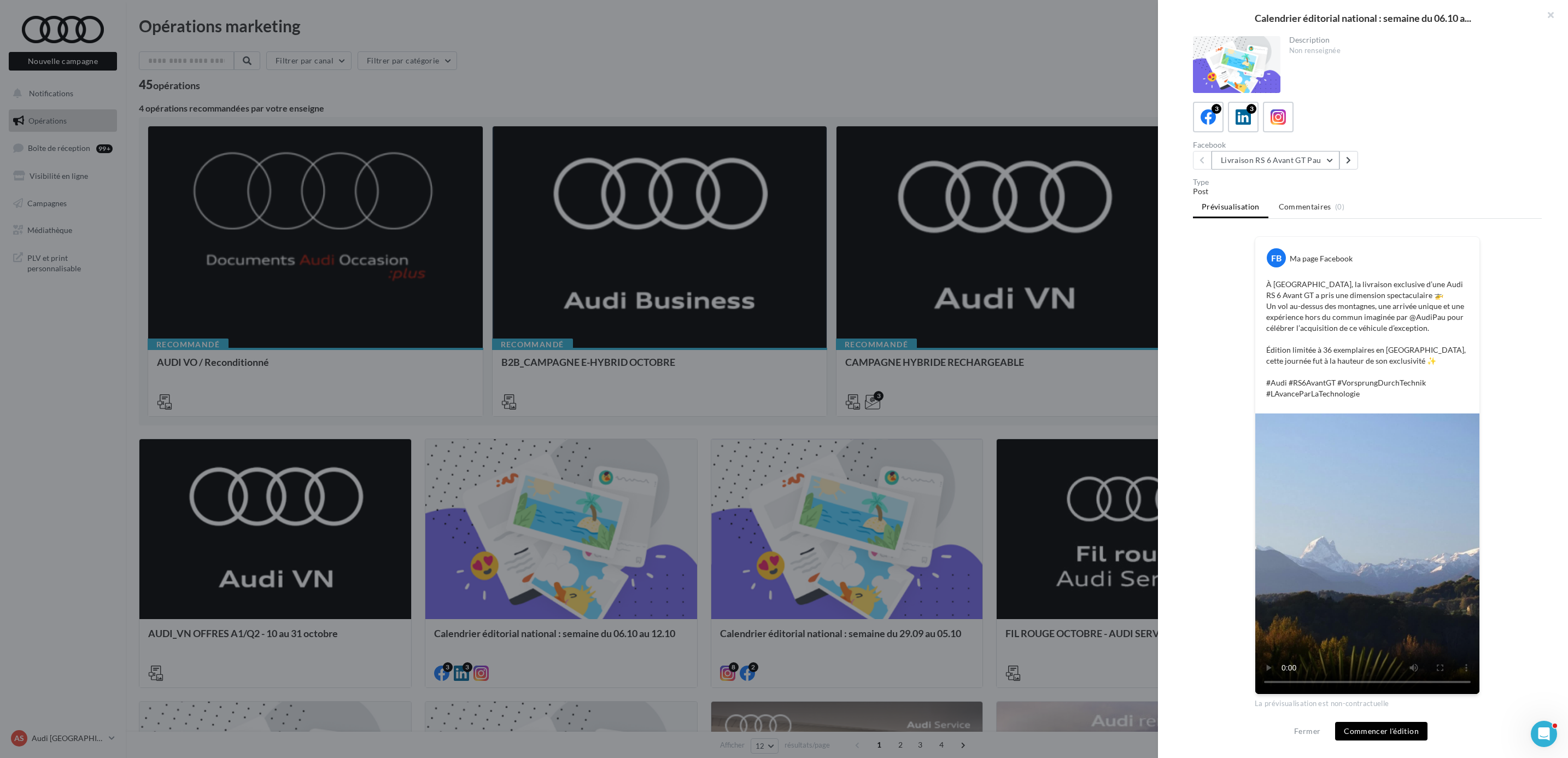
click at [1312, 161] on button "Livraison RS 6 Avant GT Pau" at bounding box center [1276, 160] width 128 height 19
click at [1306, 236] on button "OFFRE OCT - A3 TFSI e" at bounding box center [1294, 245] width 164 height 28
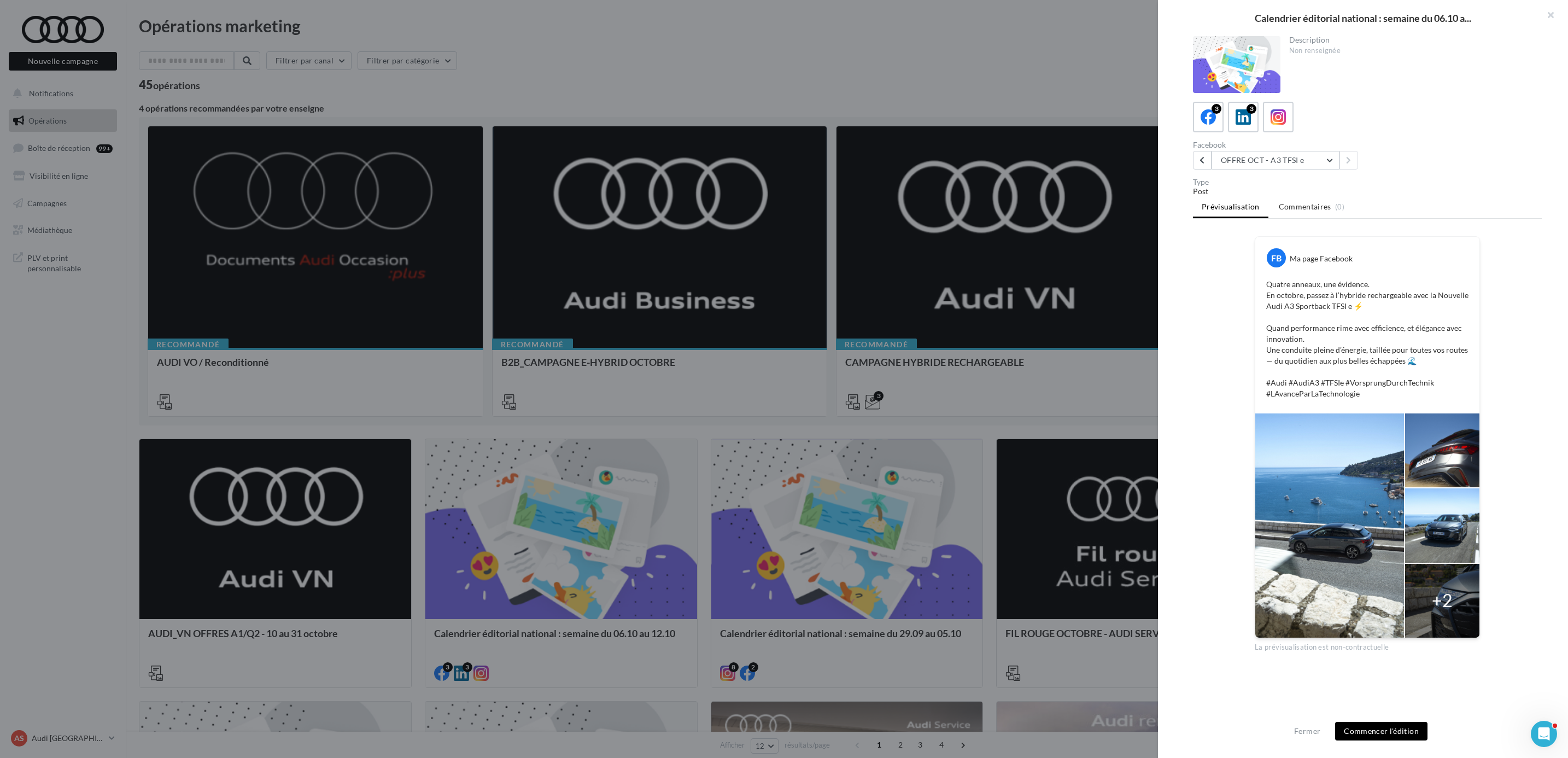
click at [1421, 729] on button "Commencer l'édition" at bounding box center [1381, 731] width 92 height 19
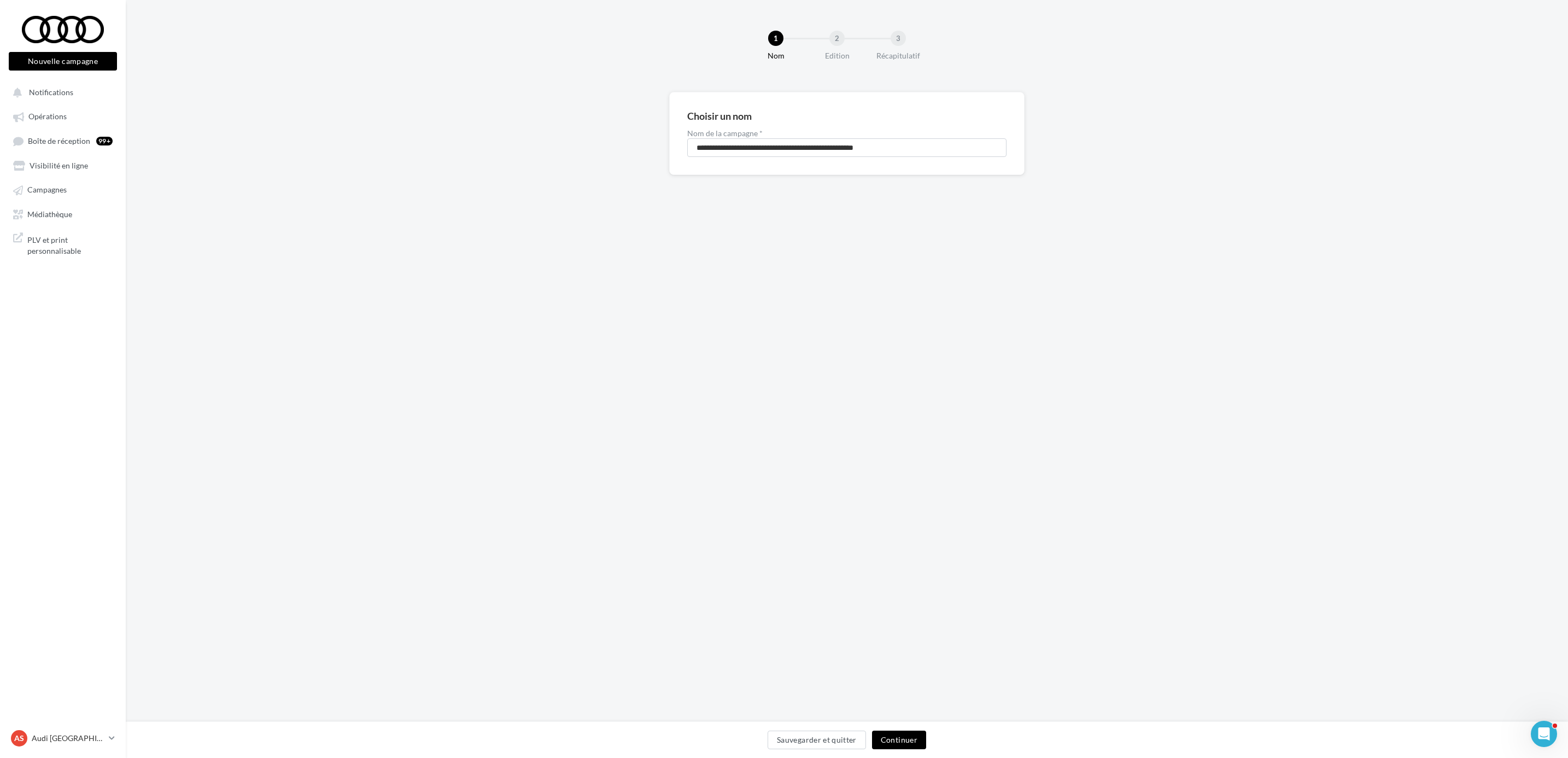
click at [909, 742] on button "Continuer" at bounding box center [899, 739] width 54 height 19
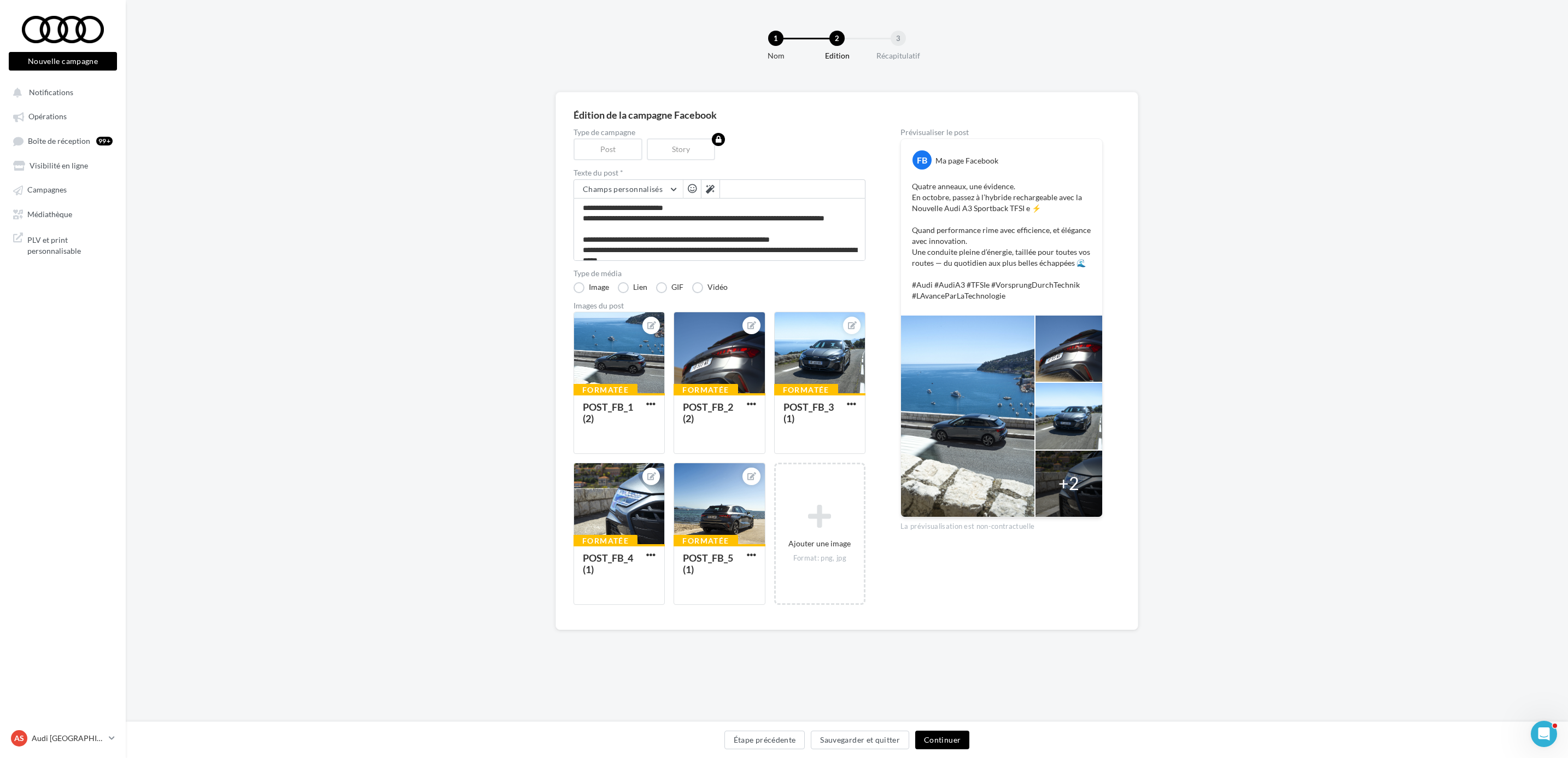
click at [945, 732] on button "Continuer" at bounding box center [942, 739] width 54 height 19
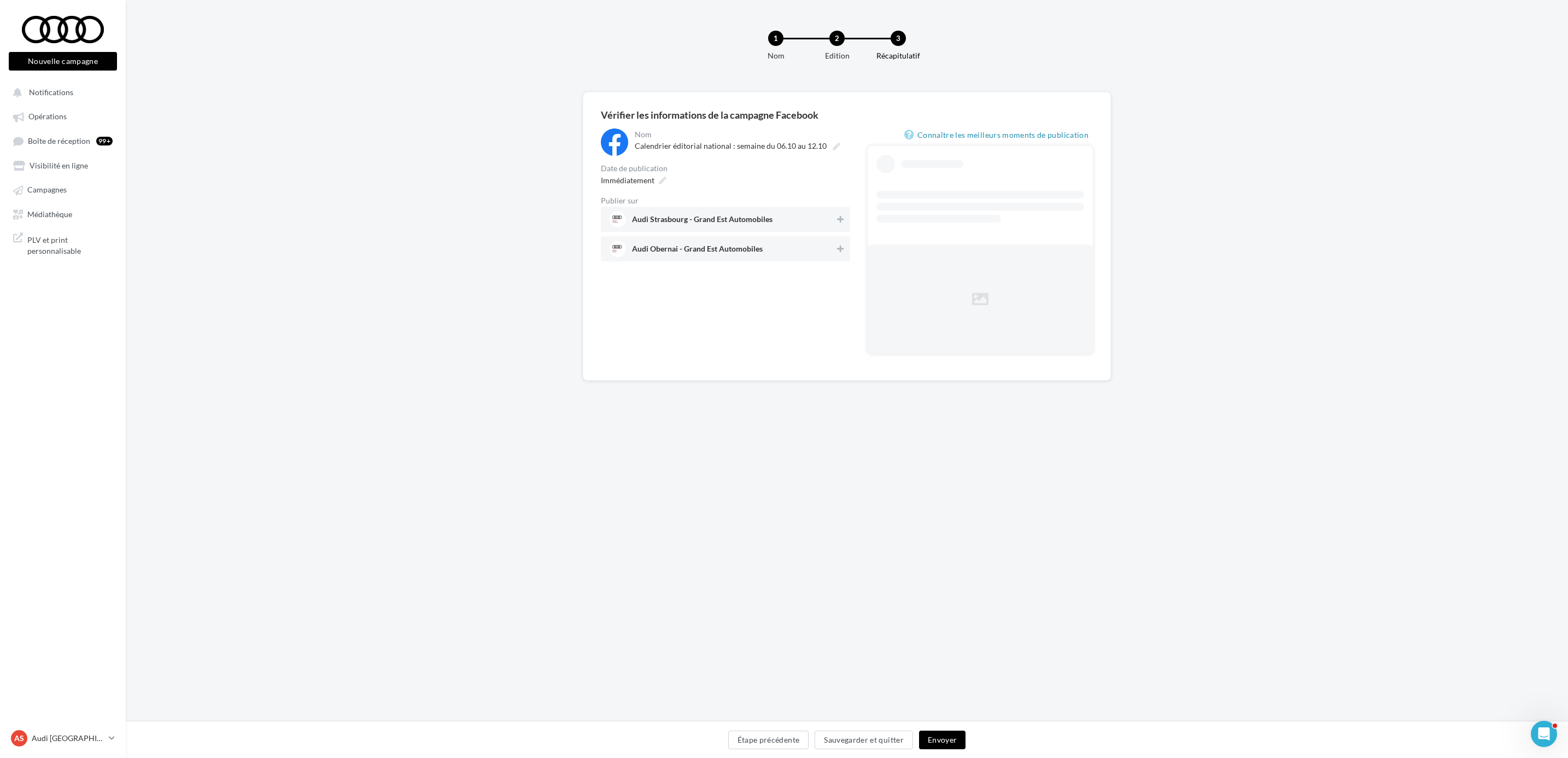
click at [684, 212] on span "Audi Strasbourg - Grand Est Automobiles" at bounding box center [722, 219] width 225 height 17
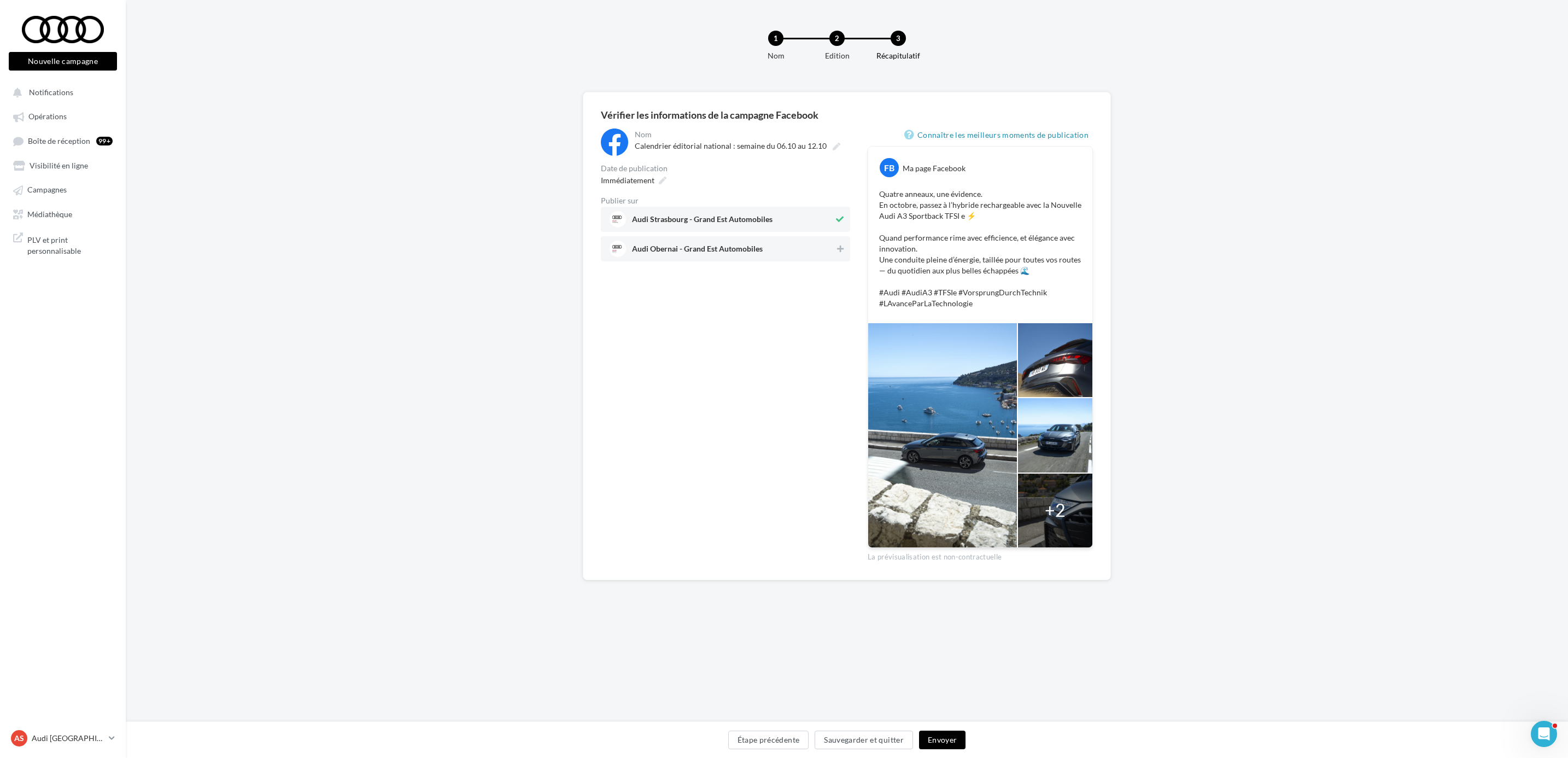
click at [811, 245] on span "Audi Obernai - Grand Est Automobiles" at bounding box center [722, 249] width 225 height 17
click at [659, 176] on div "Immédiatement" at bounding box center [632, 180] width 72 height 16
click at [645, 309] on td "15" at bounding box center [636, 306] width 19 height 20
click at [659, 304] on td "16" at bounding box center [654, 306] width 17 height 20
click at [670, 304] on td "17" at bounding box center [672, 306] width 17 height 20
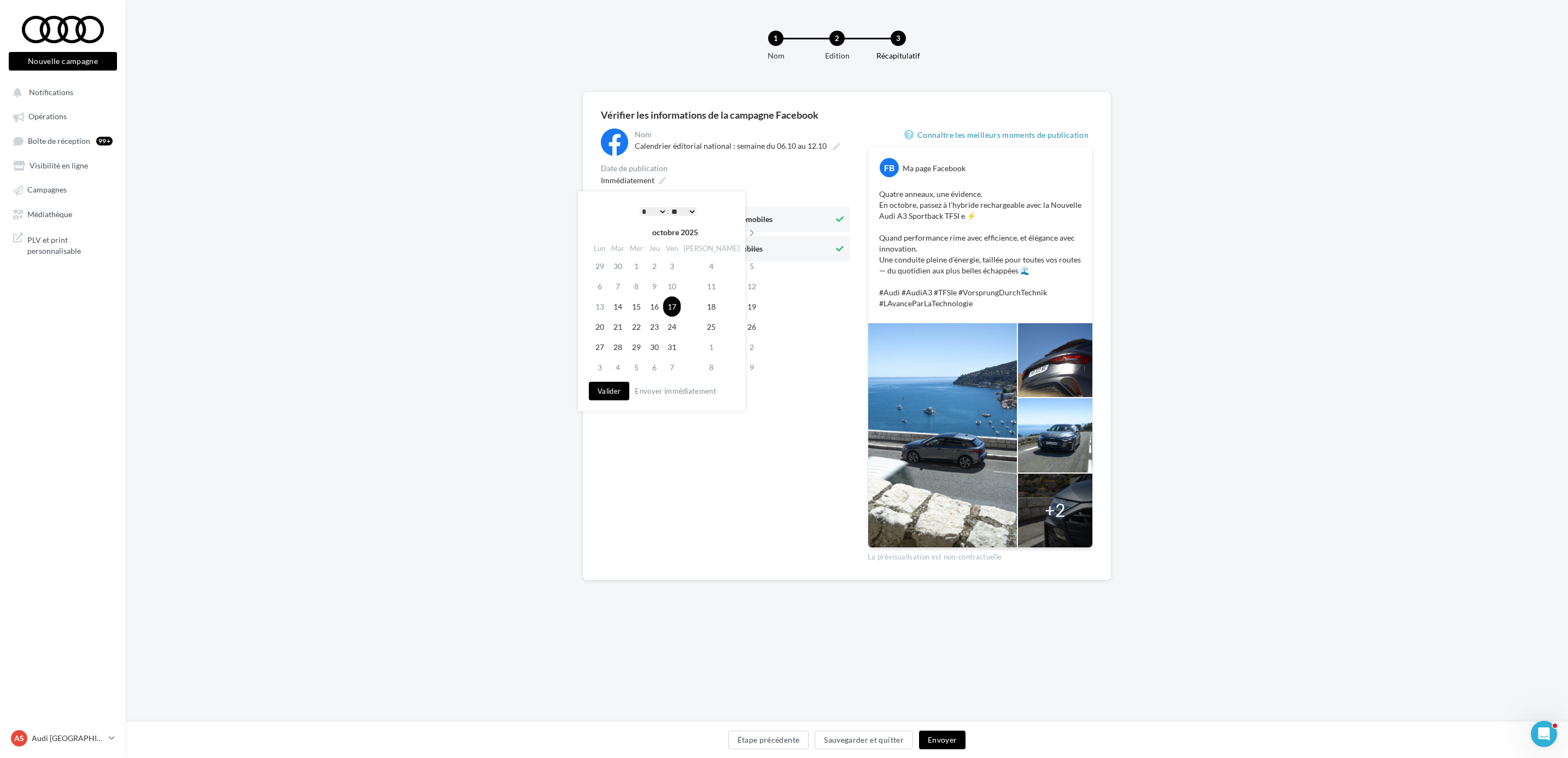
click at [956, 746] on button "Envoyer" at bounding box center [942, 739] width 46 height 19
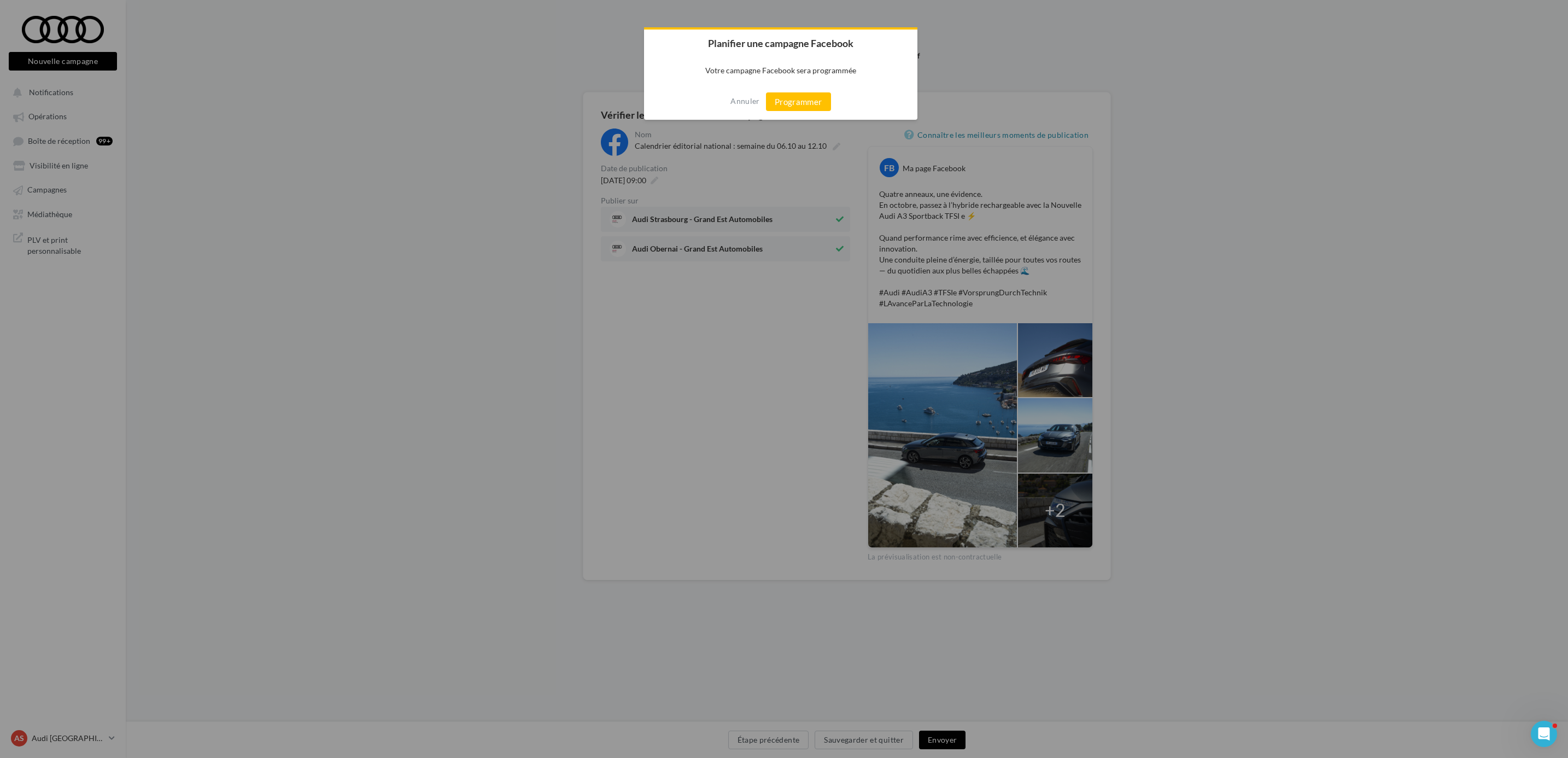
click at [807, 110] on div "Annuler Programmer" at bounding box center [781, 101] width 274 height 36
click at [805, 94] on button "Programmer" at bounding box center [798, 101] width 65 height 19
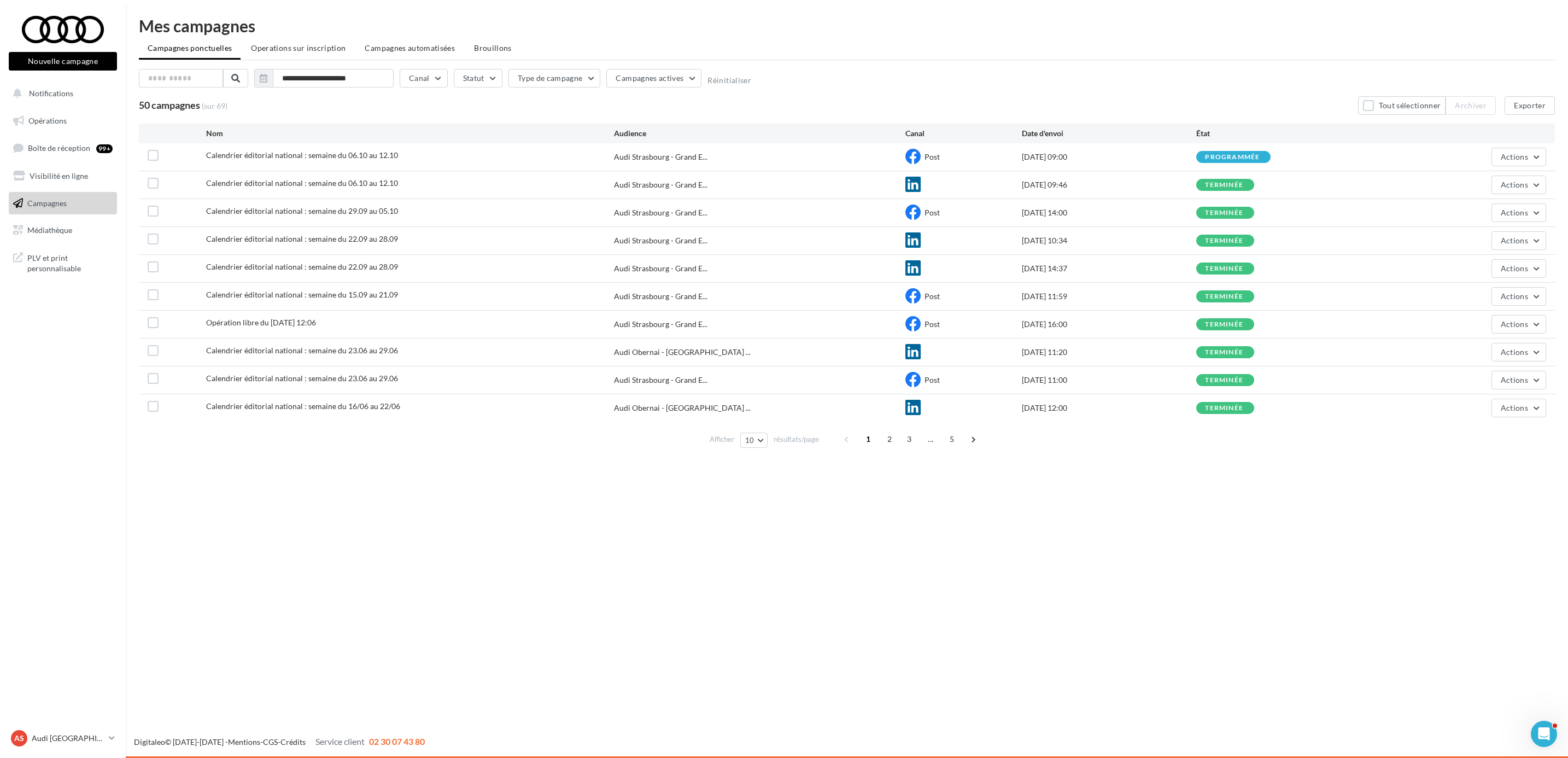
click at [74, 203] on link "Campagnes" at bounding box center [63, 203] width 113 height 23
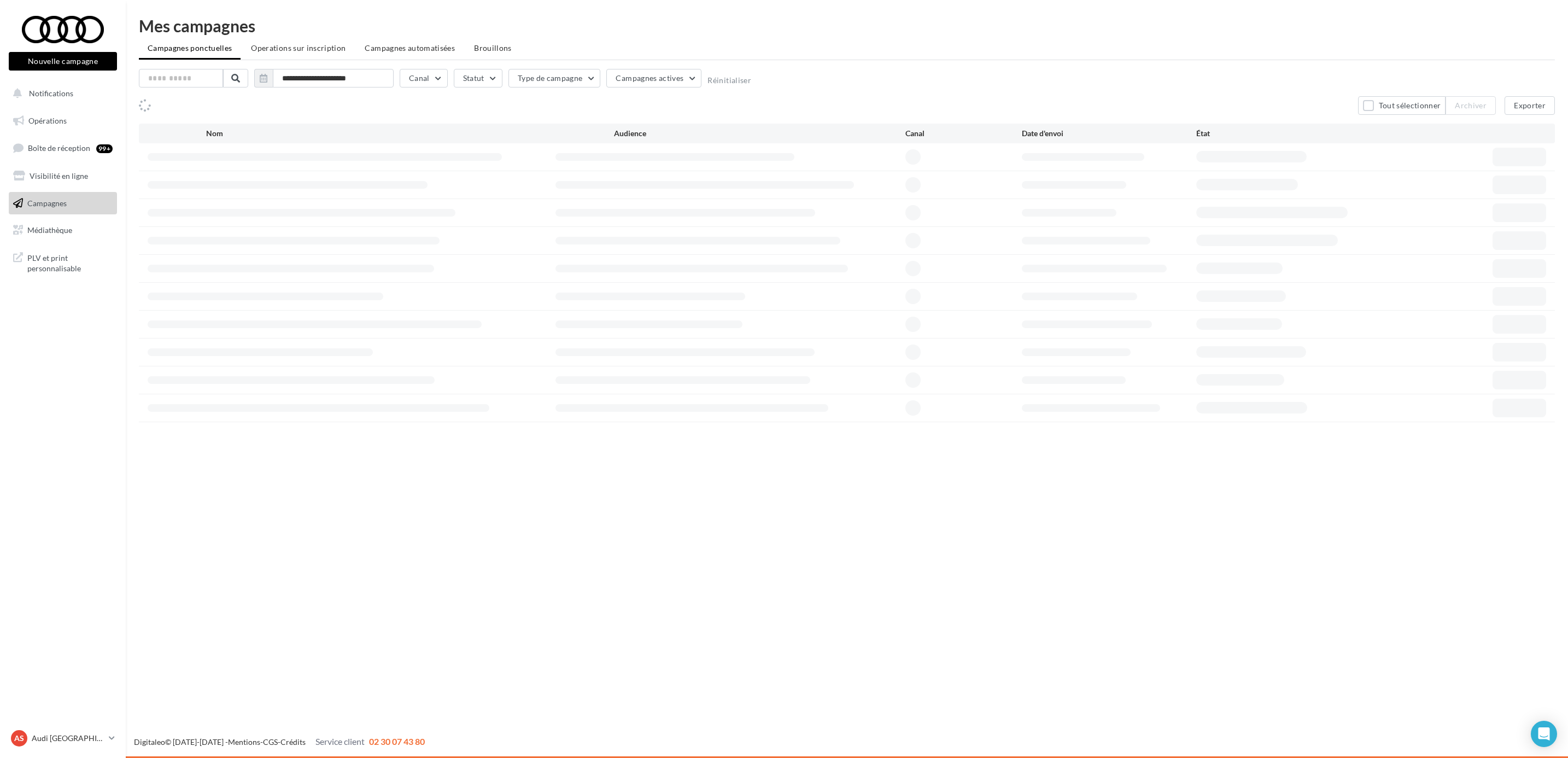
click at [121, 730] on div "AS Audi STRASBOURG audi-stra-sch" at bounding box center [63, 743] width 126 height 30
click at [94, 736] on p "Audi [GEOGRAPHIC_DATA]" at bounding box center [68, 739] width 73 height 11
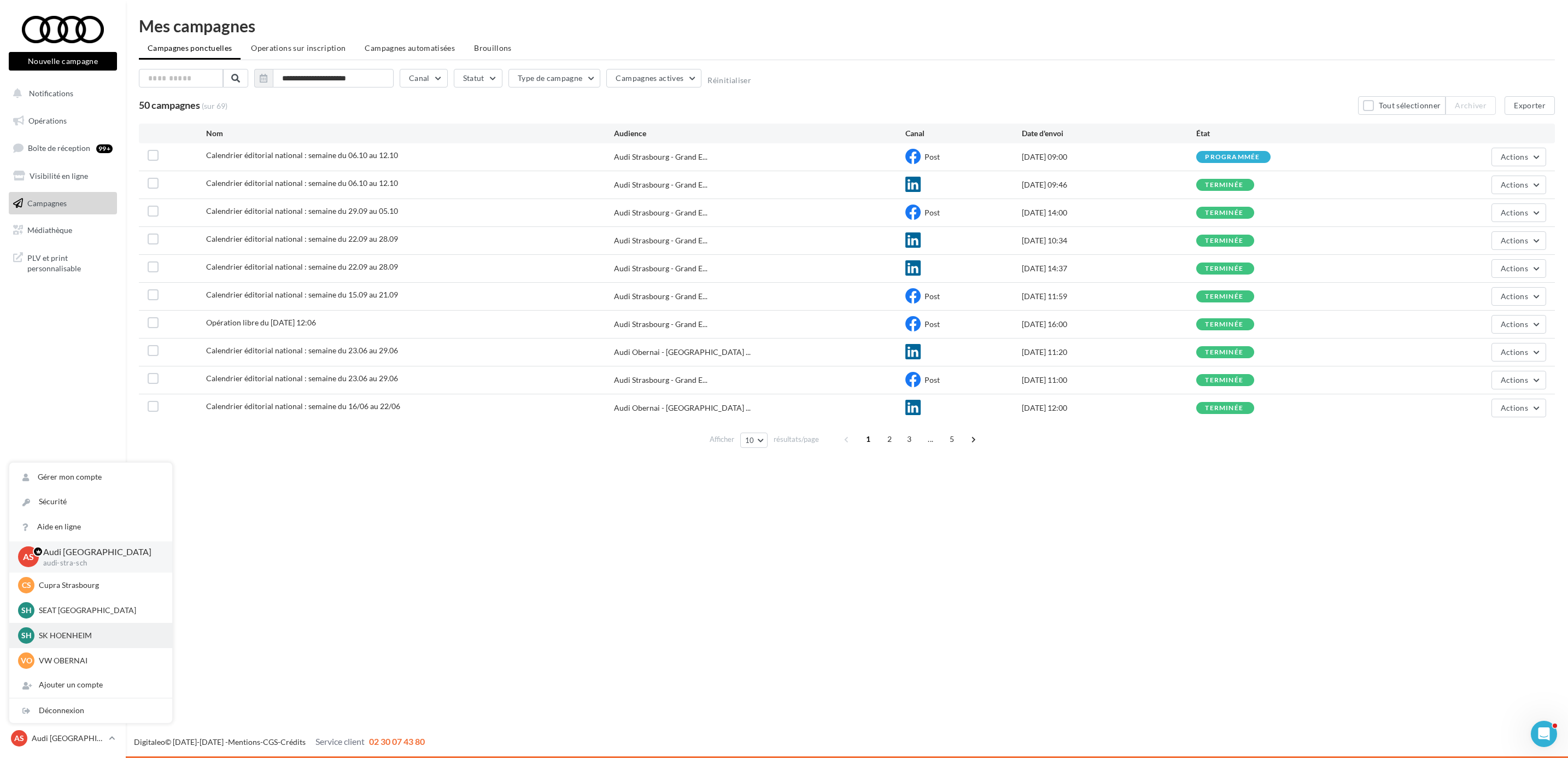
click at [83, 631] on p "SK HOENHEIM" at bounding box center [99, 635] width 121 height 11
